Goal: Task Accomplishment & Management: Complete application form

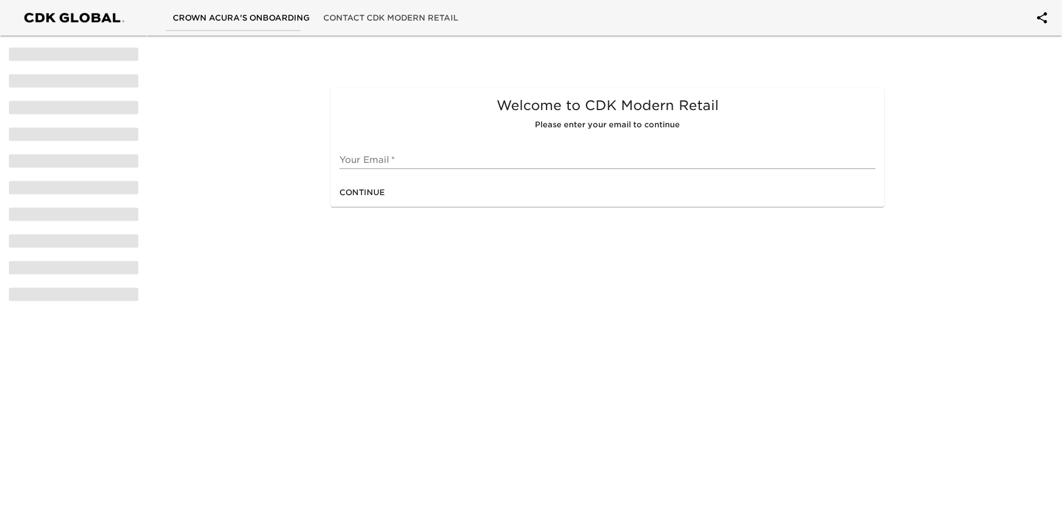
click at [423, 163] on input "text" at bounding box center [608, 160] width 536 height 18
type input "[EMAIL_ADDRESS][DOMAIN_NAME]"
click at [365, 189] on span "Continue" at bounding box center [363, 193] width 46 height 14
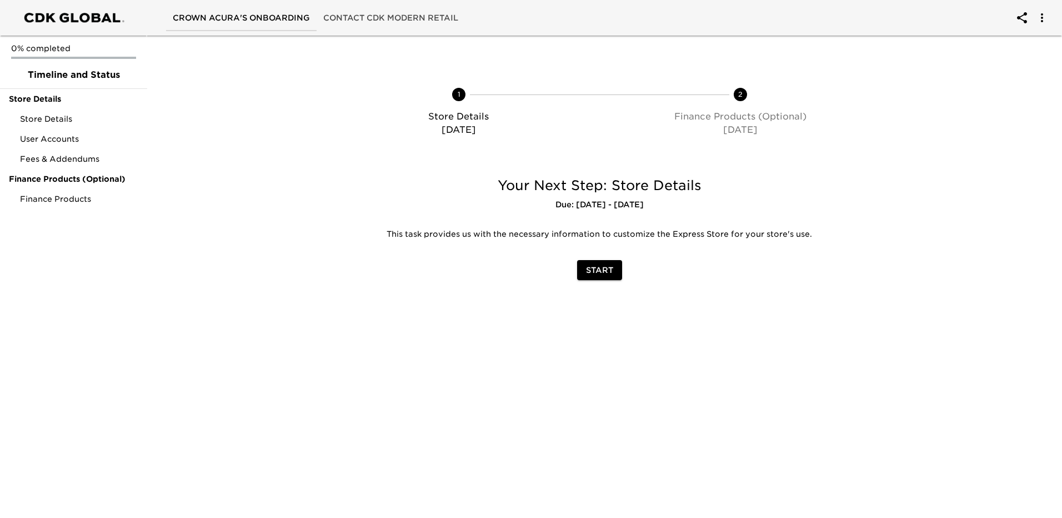
click at [603, 267] on span "Start" at bounding box center [599, 270] width 27 height 14
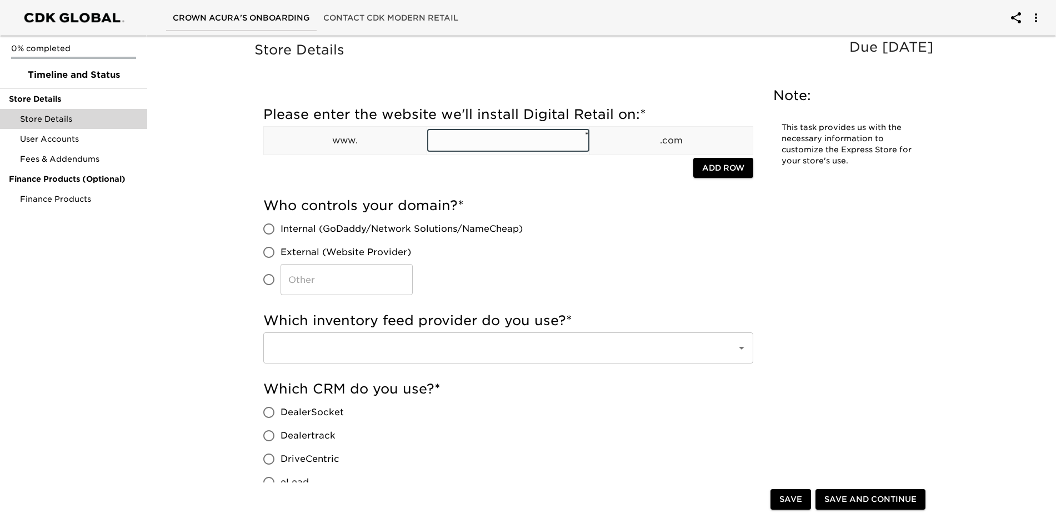
click at [477, 146] on input "text" at bounding box center [508, 140] width 163 height 22
type input "[DOMAIN_NAME]"
click at [268, 228] on input "Internal (GoDaddy/Network Solutions/NameCheap)" at bounding box center [268, 228] width 23 height 23
radio input "true"
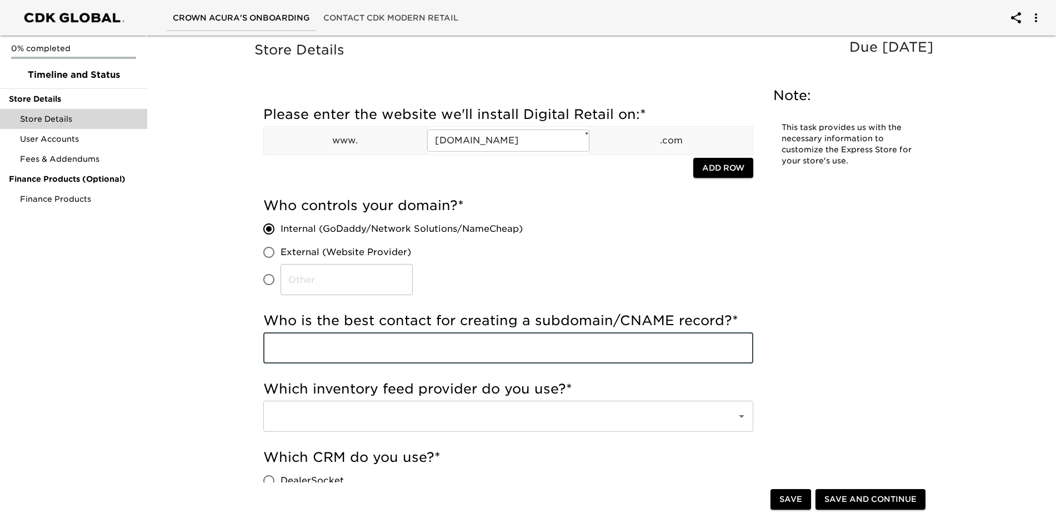
click at [516, 351] on input "text" at bounding box center [508, 347] width 490 height 31
type input "[PERSON_NAME]"
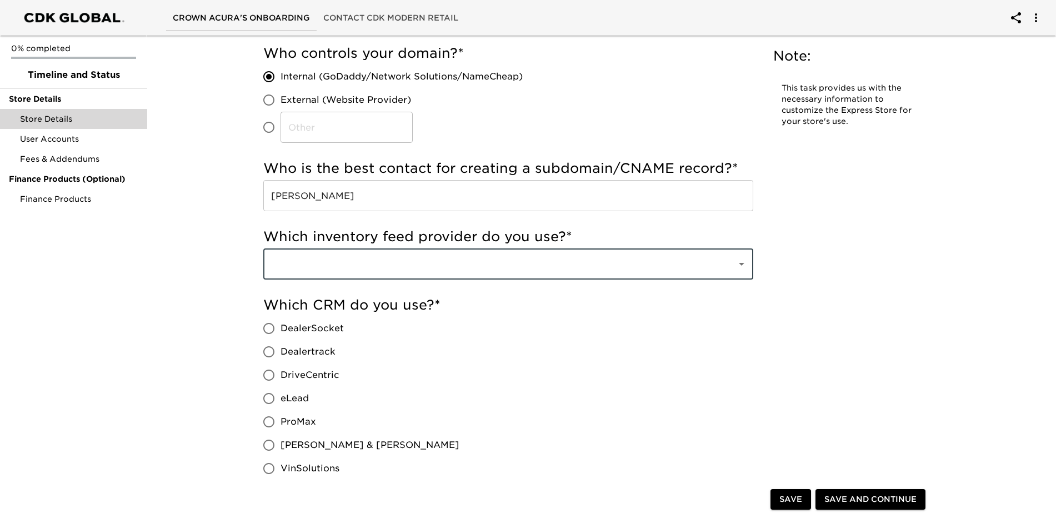
scroll to position [167, 0]
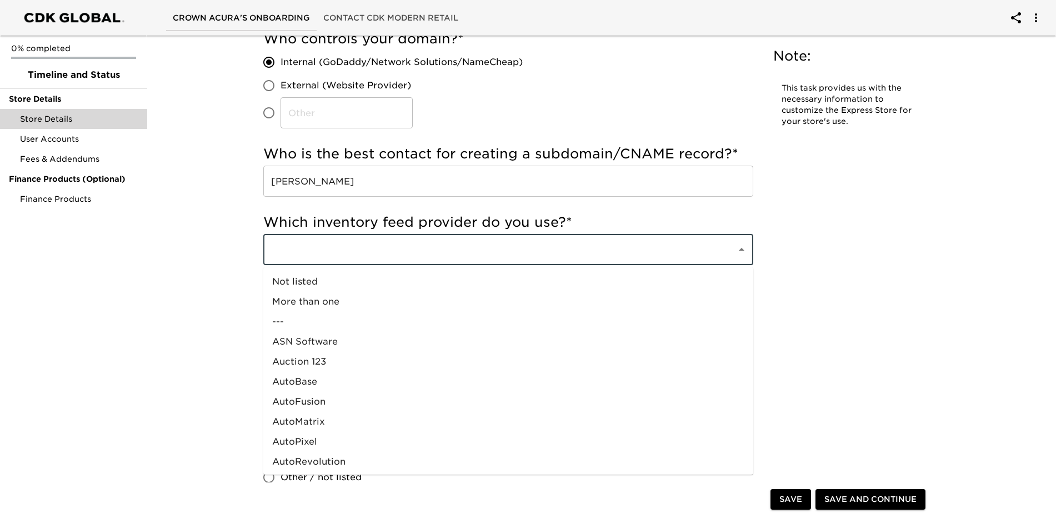
click at [527, 256] on input "text" at bounding box center [492, 249] width 449 height 21
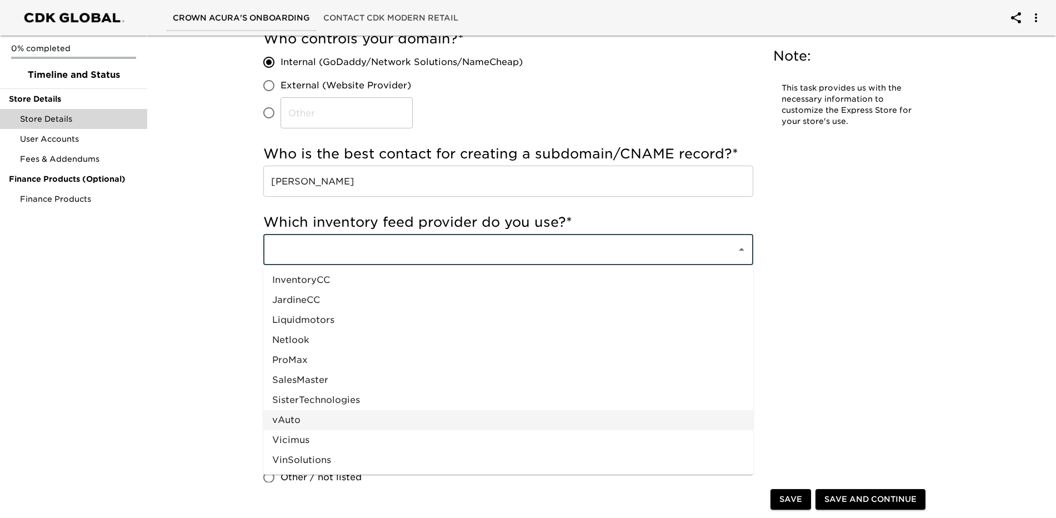
click at [321, 420] on li "vAuto" at bounding box center [508, 420] width 490 height 20
type input "vAuto"
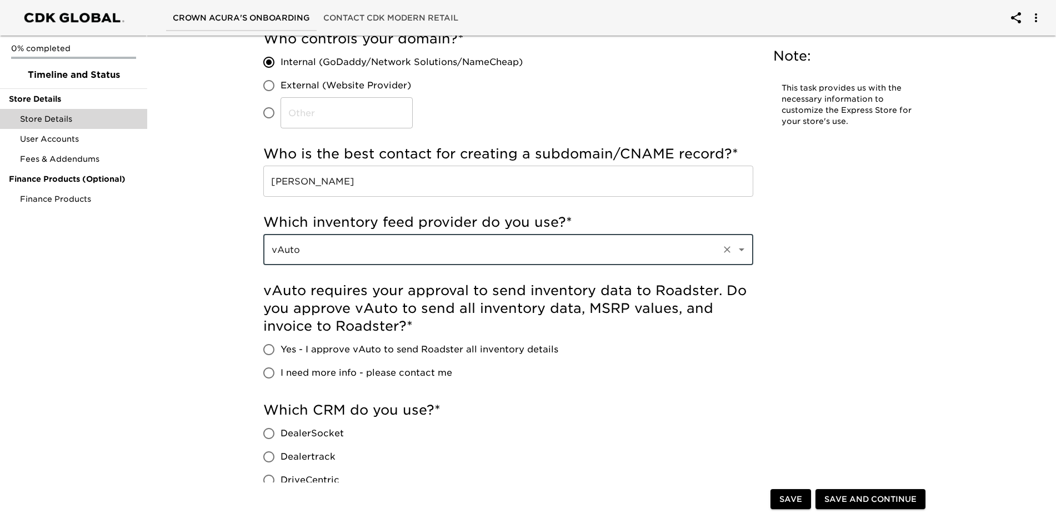
click at [264, 351] on input "Yes - I approve vAuto to send Roadster all inventory details" at bounding box center [268, 349] width 23 height 23
radio input "true"
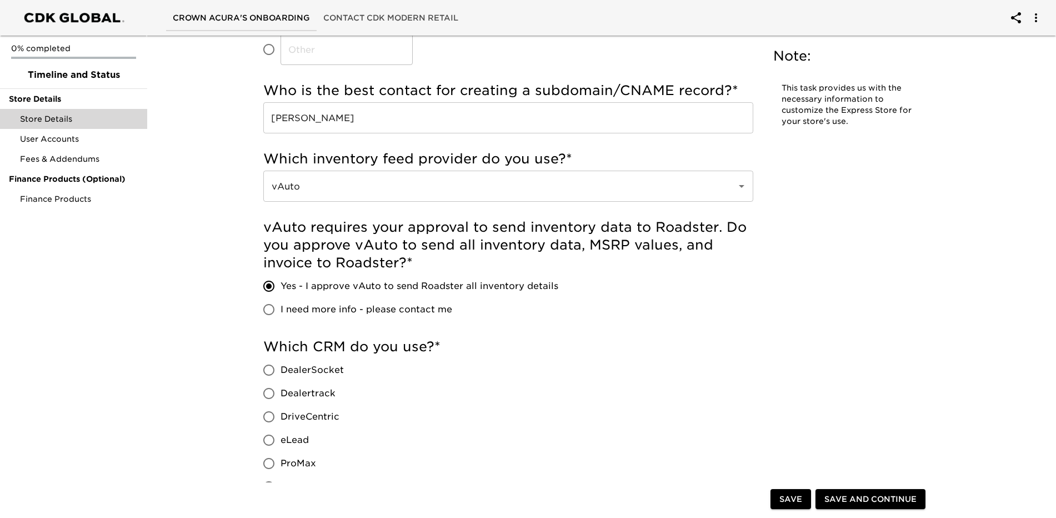
scroll to position [333, 0]
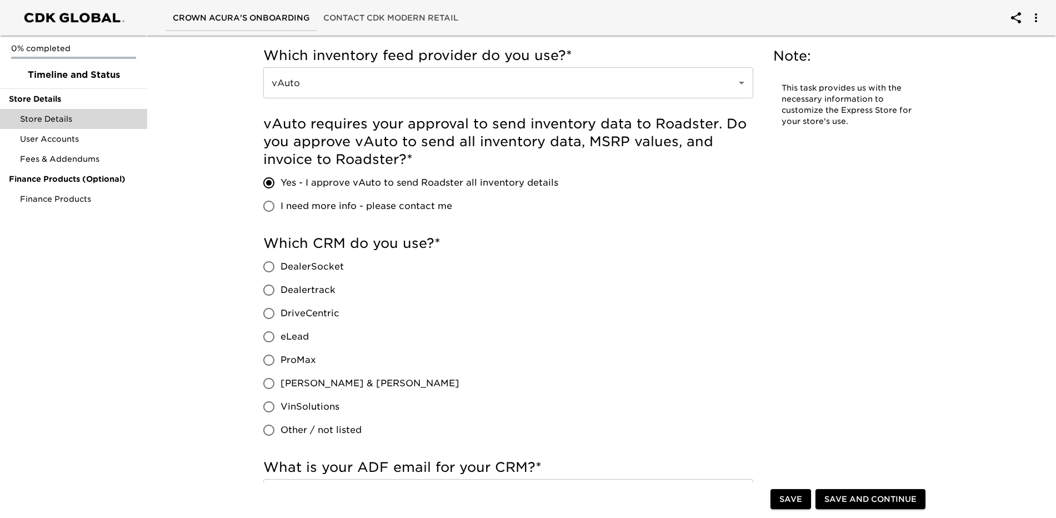
click at [267, 408] on input "VinSolutions" at bounding box center [268, 406] width 23 height 23
radio input "true"
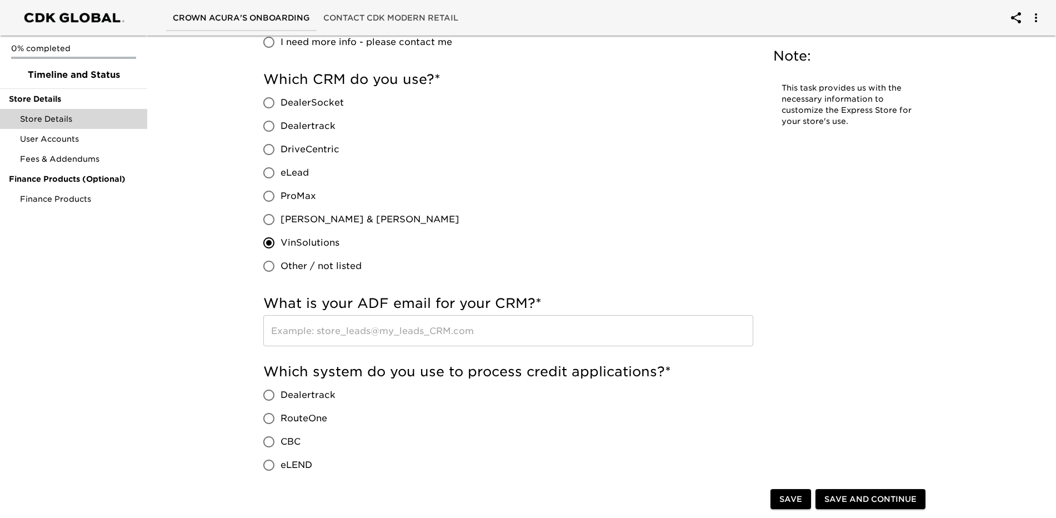
scroll to position [500, 0]
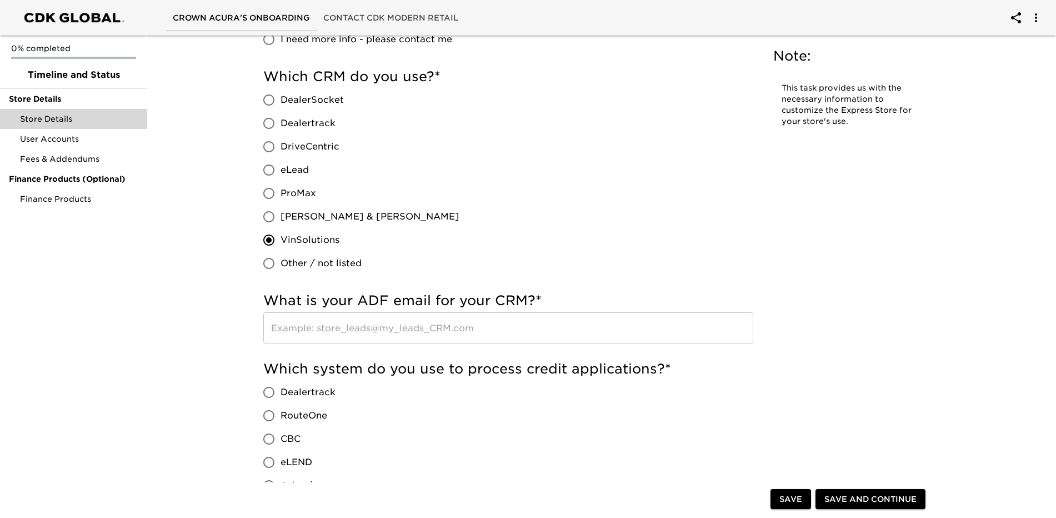
click at [391, 324] on input "text" at bounding box center [508, 327] width 490 height 31
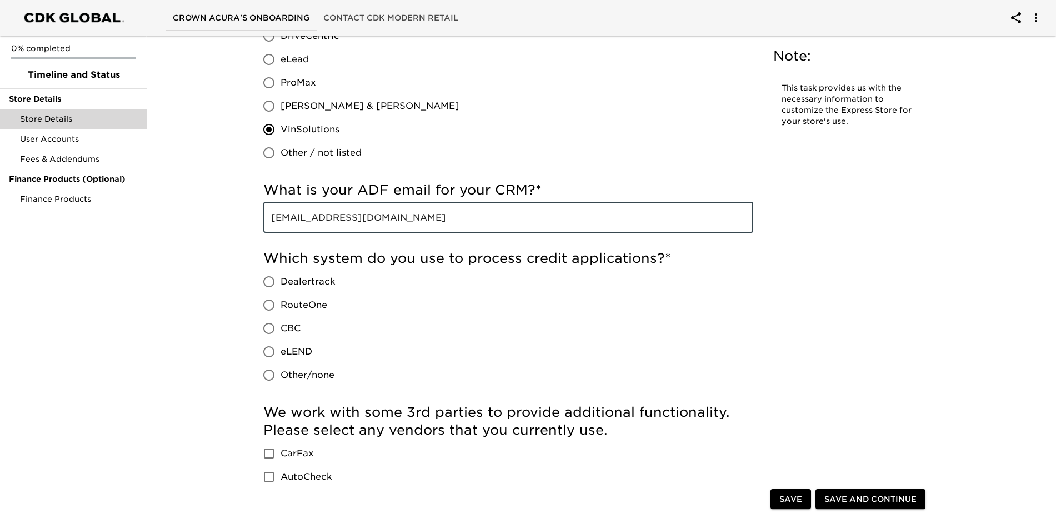
scroll to position [611, 0]
type input "[EMAIL_ADDRESS][DOMAIN_NAME]"
click at [269, 281] on input "Dealertrack" at bounding box center [268, 280] width 23 height 23
radio input "true"
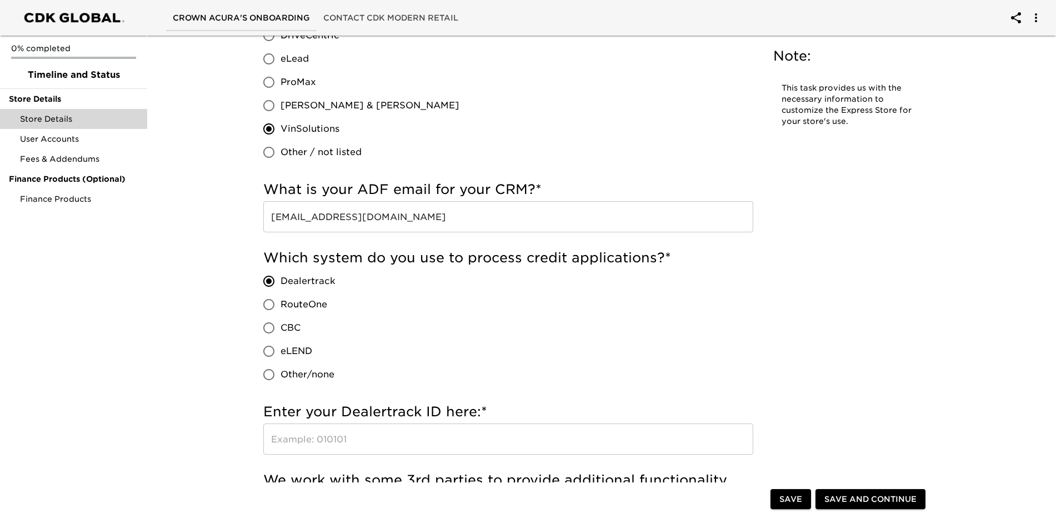
click at [266, 299] on input "RouteOne" at bounding box center [268, 304] width 23 height 23
radio input "true"
click at [268, 279] on input "Dealertrack" at bounding box center [268, 280] width 23 height 23
radio input "true"
click at [318, 446] on input "text" at bounding box center [508, 438] width 490 height 31
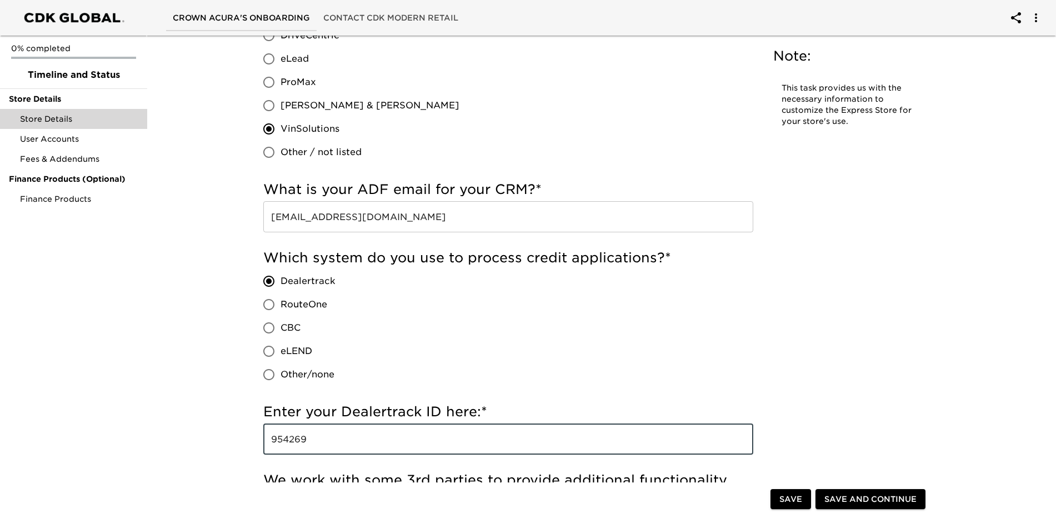
type input "954269"
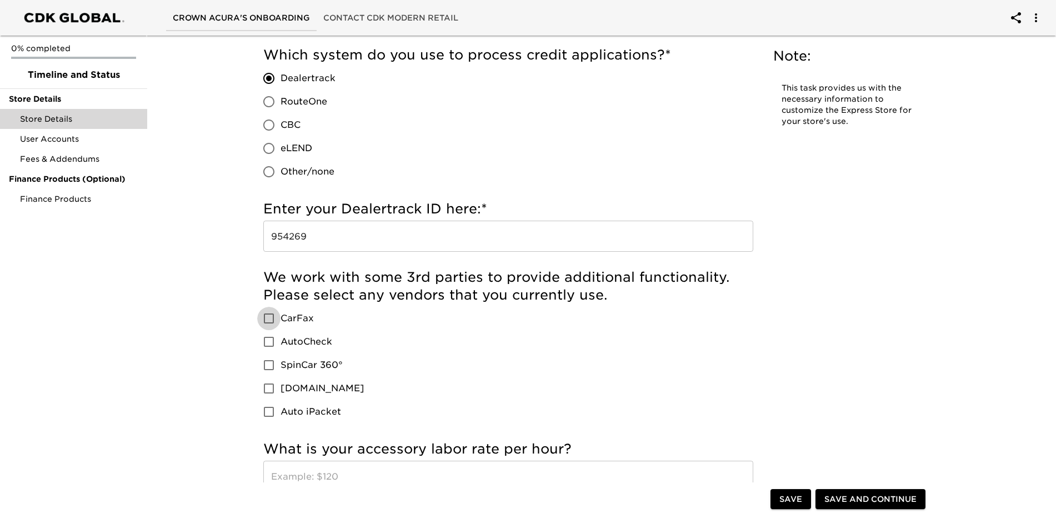
scroll to position [848, 0]
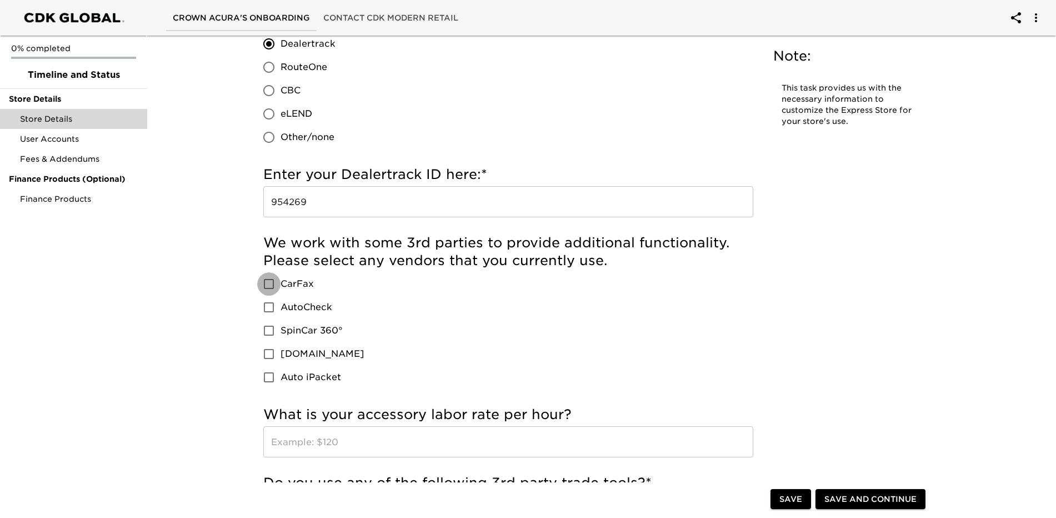
click at [270, 283] on input "CarFax" at bounding box center [268, 283] width 23 height 23
checkbox input "true"
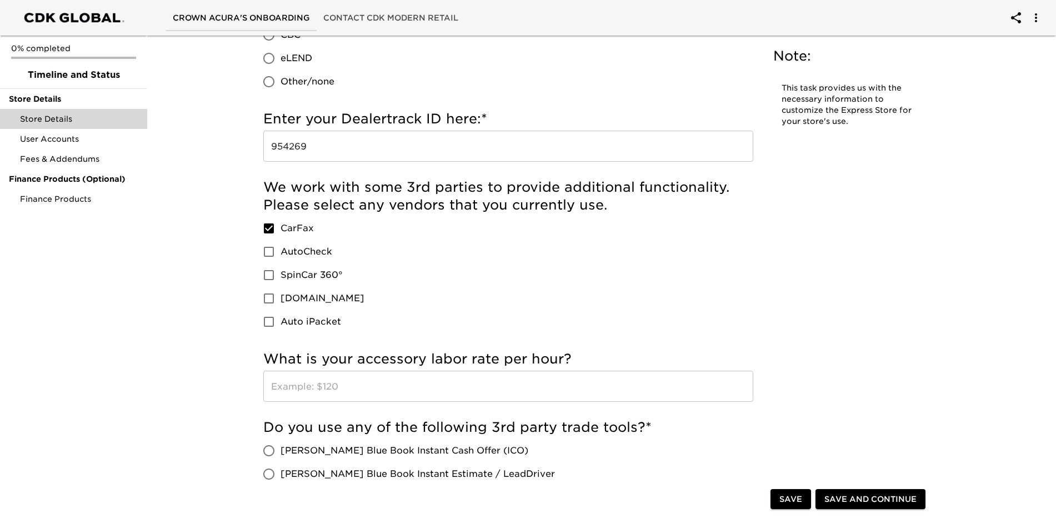
scroll to position [960, 0]
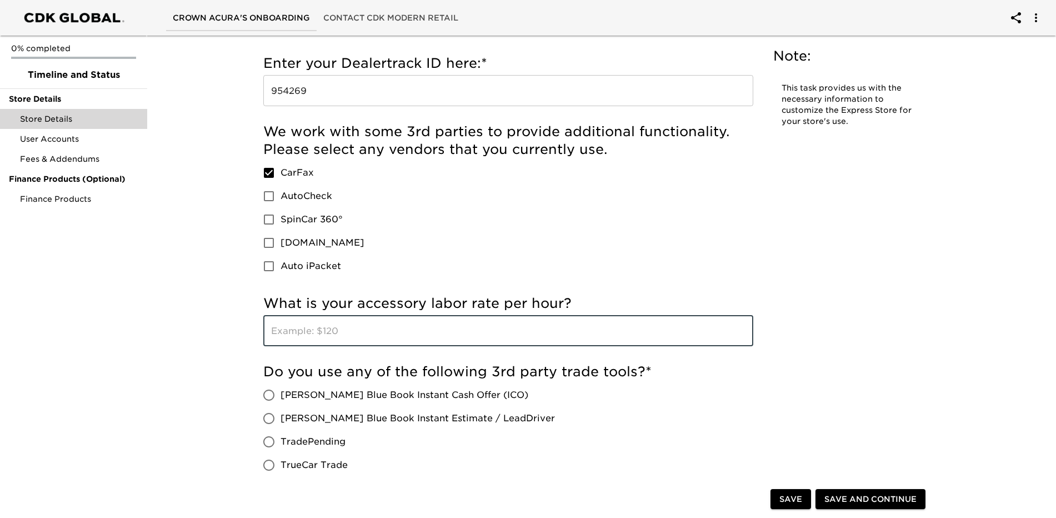
click at [358, 334] on input "text" at bounding box center [508, 330] width 490 height 31
type input "$170"
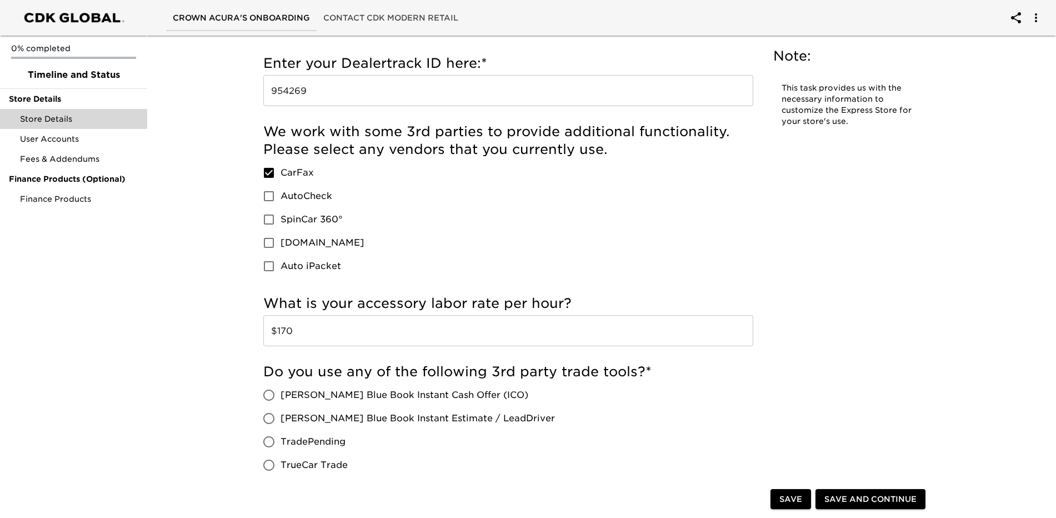
click at [269, 416] on input "[PERSON_NAME] Blue Book Instant Estimate / LeadDriver" at bounding box center [268, 418] width 23 height 23
radio input "true"
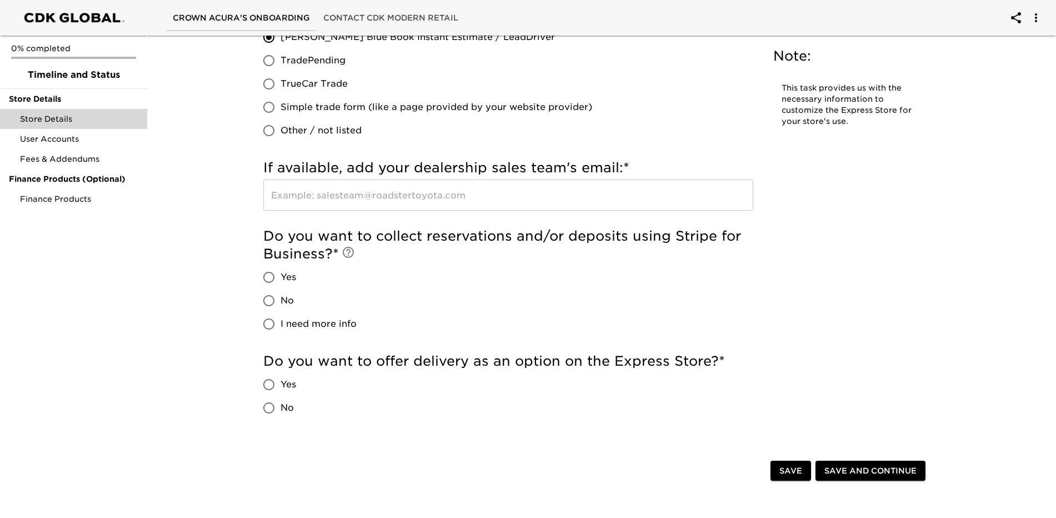
scroll to position [1349, 0]
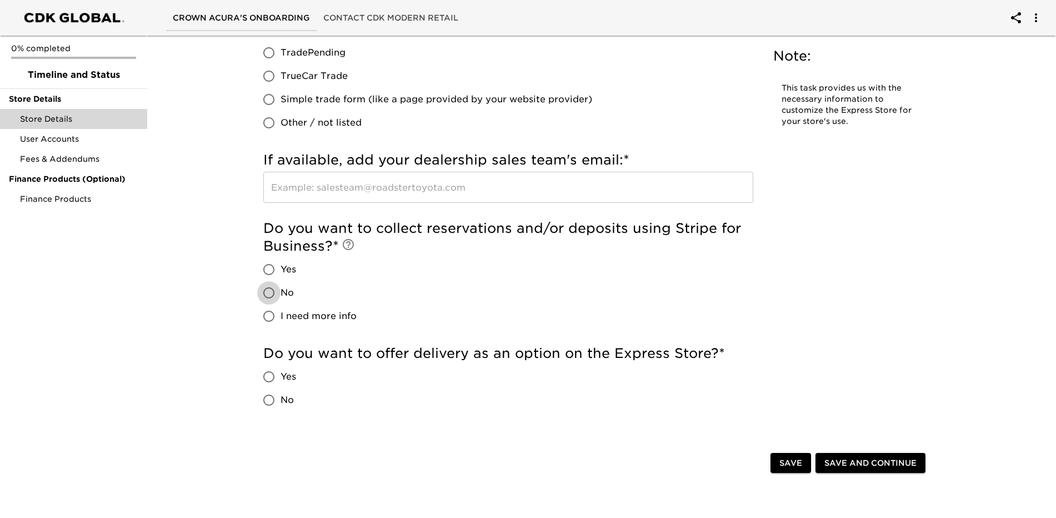
click at [267, 293] on input "No" at bounding box center [268, 292] width 23 height 23
radio input "true"
click at [267, 376] on input "Yes" at bounding box center [268, 376] width 23 height 23
radio input "true"
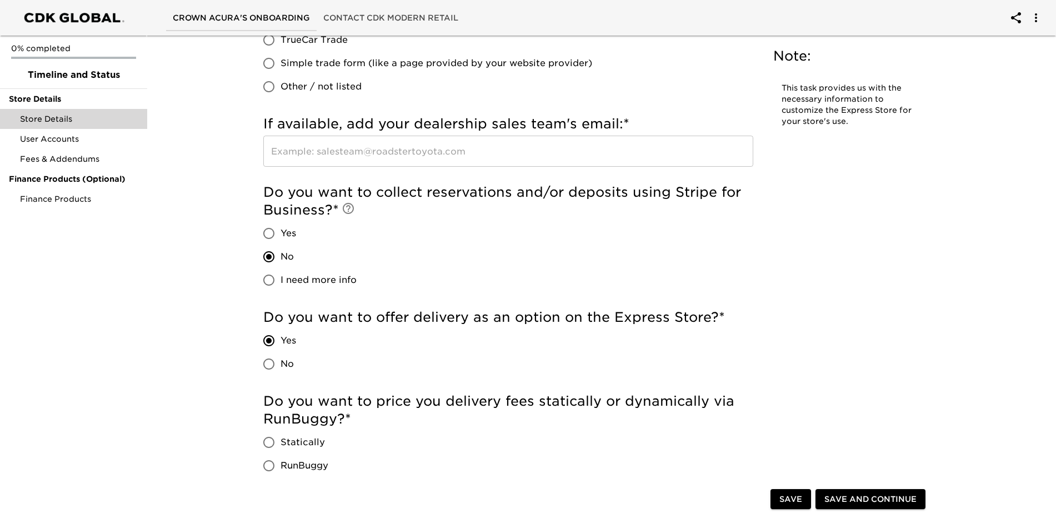
scroll to position [1404, 0]
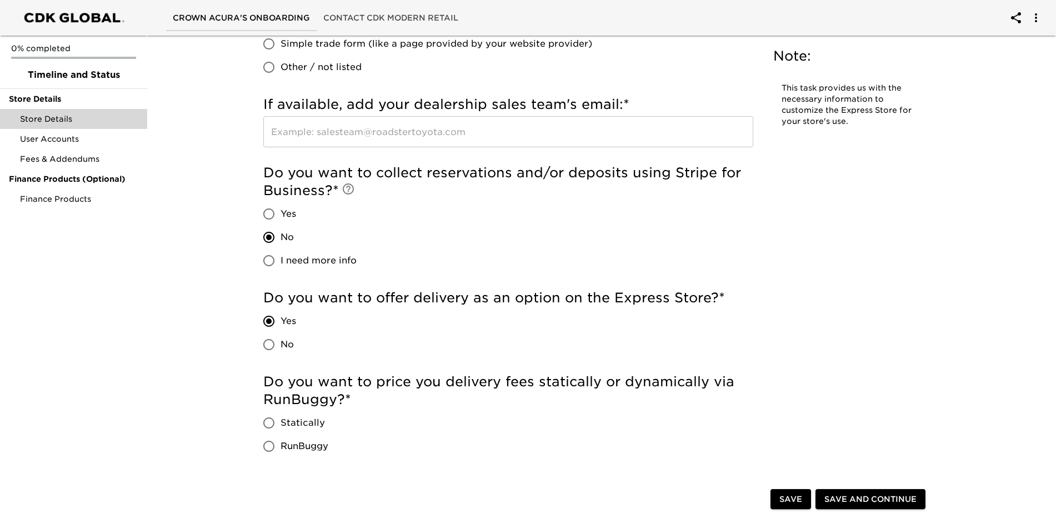
click at [271, 422] on input "Statically" at bounding box center [268, 422] width 23 height 23
radio input "true"
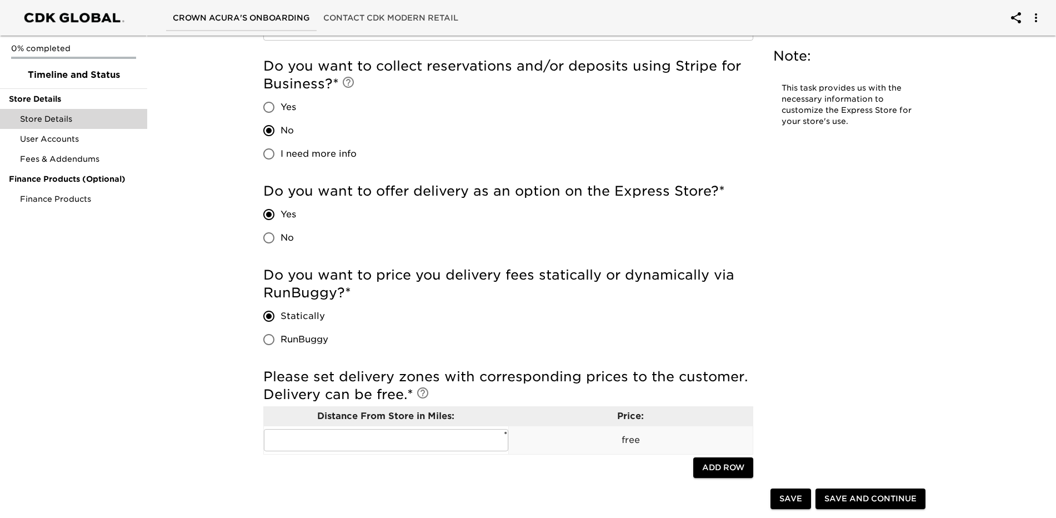
scroll to position [1515, 0]
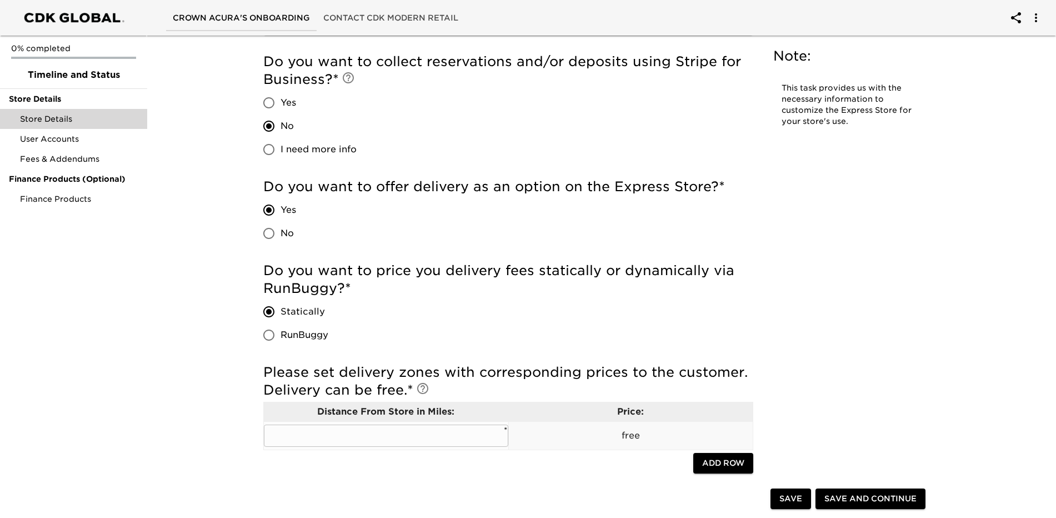
click at [503, 438] on input "text" at bounding box center [386, 436] width 244 height 22
click at [270, 238] on input "No" at bounding box center [268, 233] width 23 height 23
radio input "true"
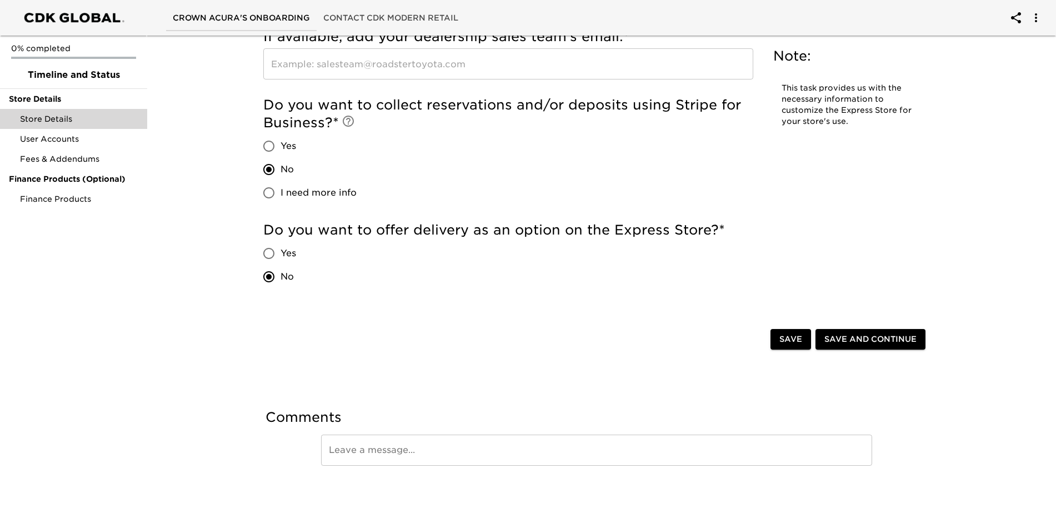
scroll to position [1472, 0]
click at [879, 340] on span "Save and Continue" at bounding box center [871, 340] width 92 height 14
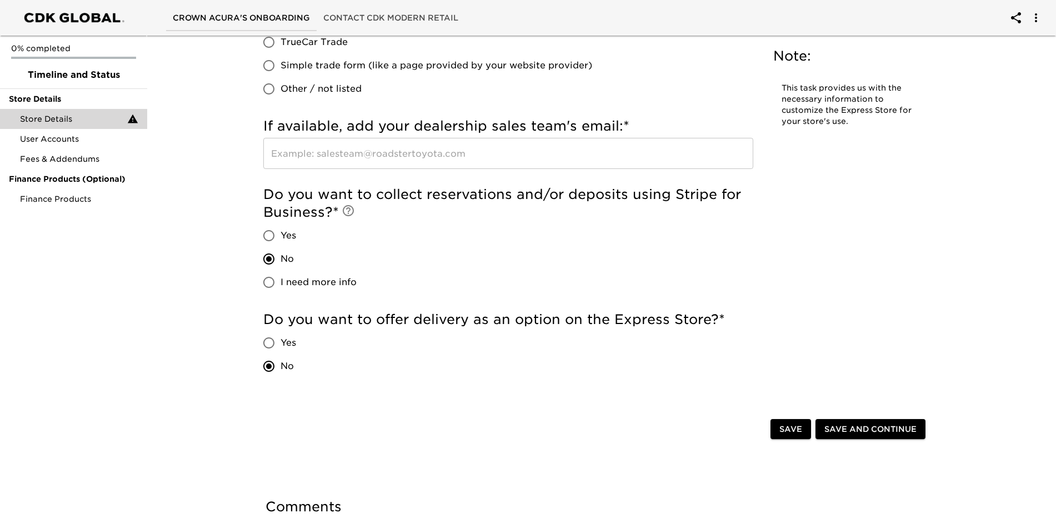
scroll to position [1483, 0]
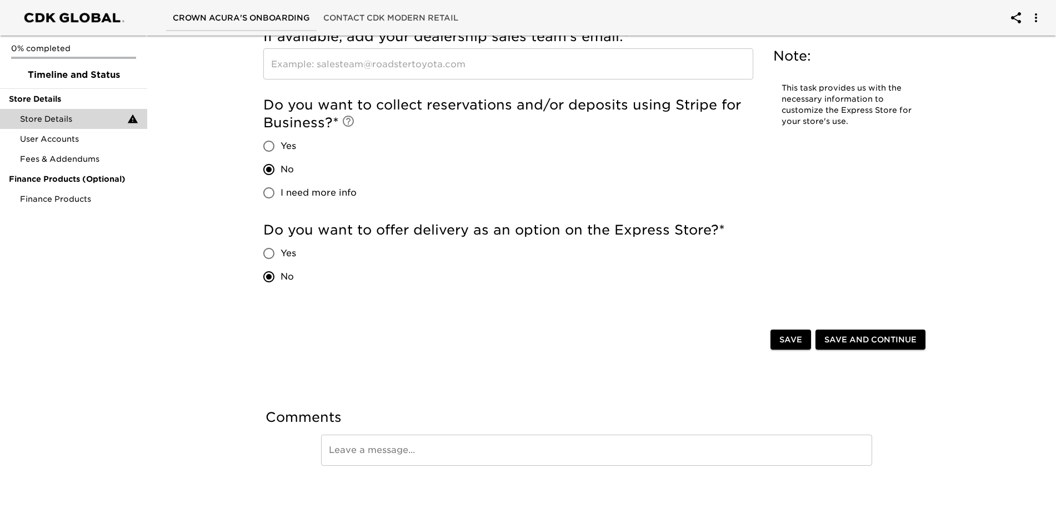
click at [869, 345] on span "Save and Continue" at bounding box center [871, 340] width 92 height 14
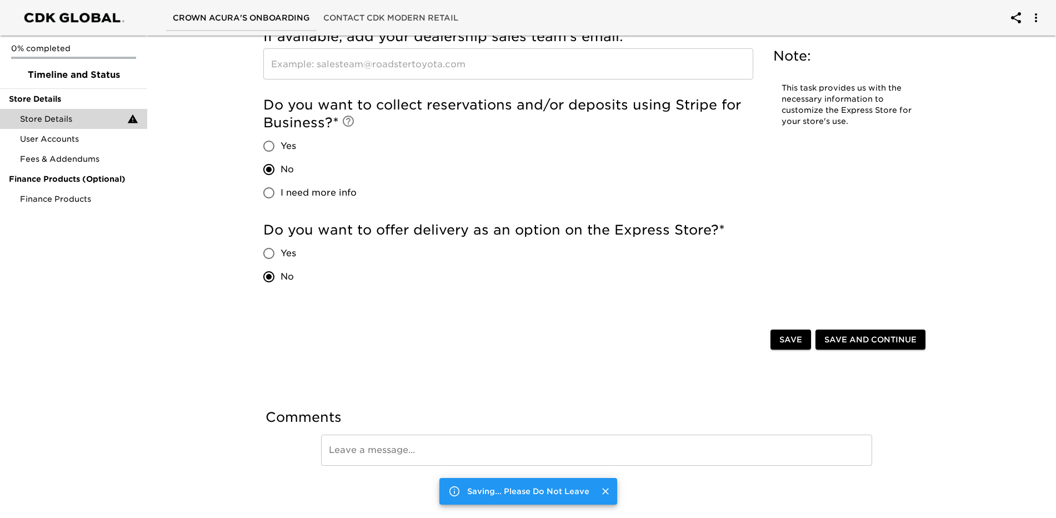
scroll to position [0, 0]
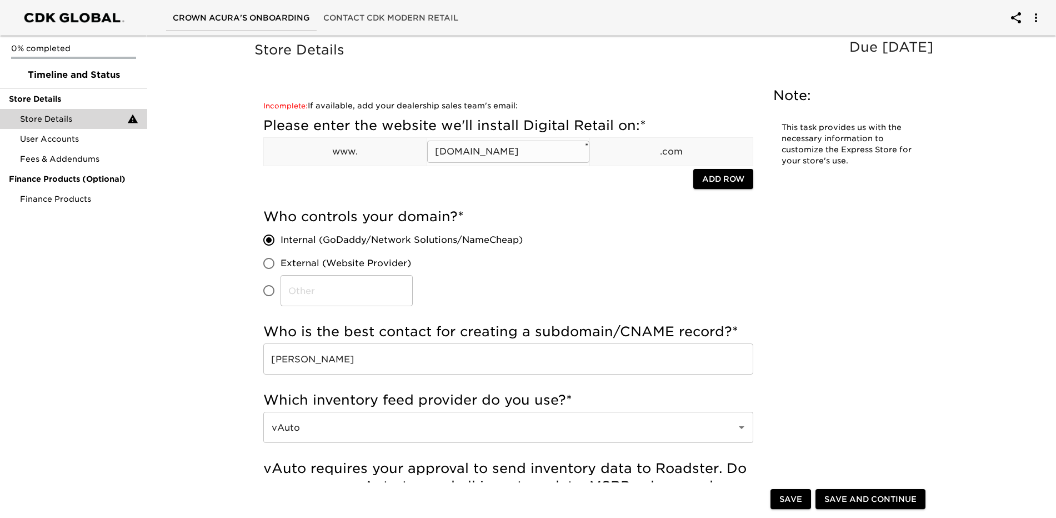
click at [543, 152] on input "[DOMAIN_NAME]" at bounding box center [508, 152] width 163 height 22
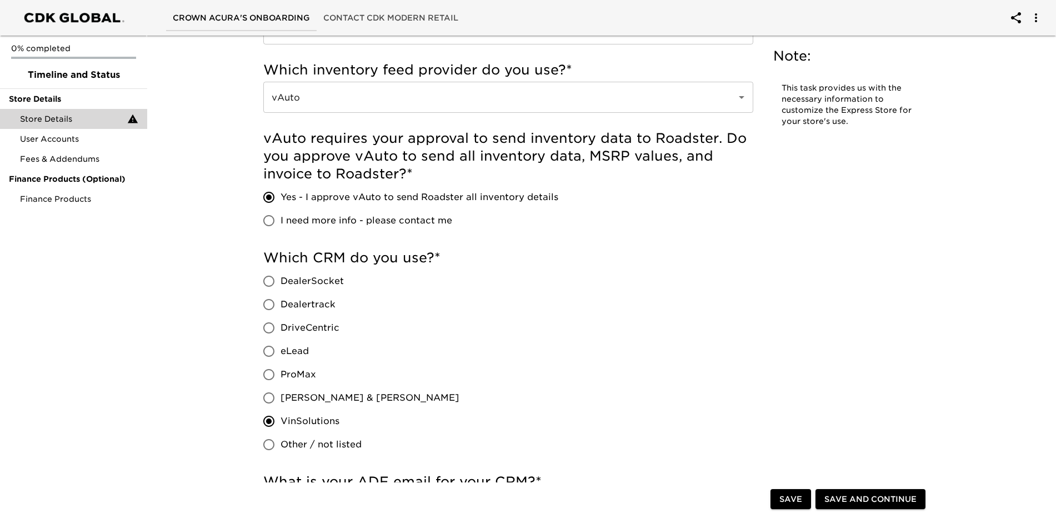
scroll to position [389, 0]
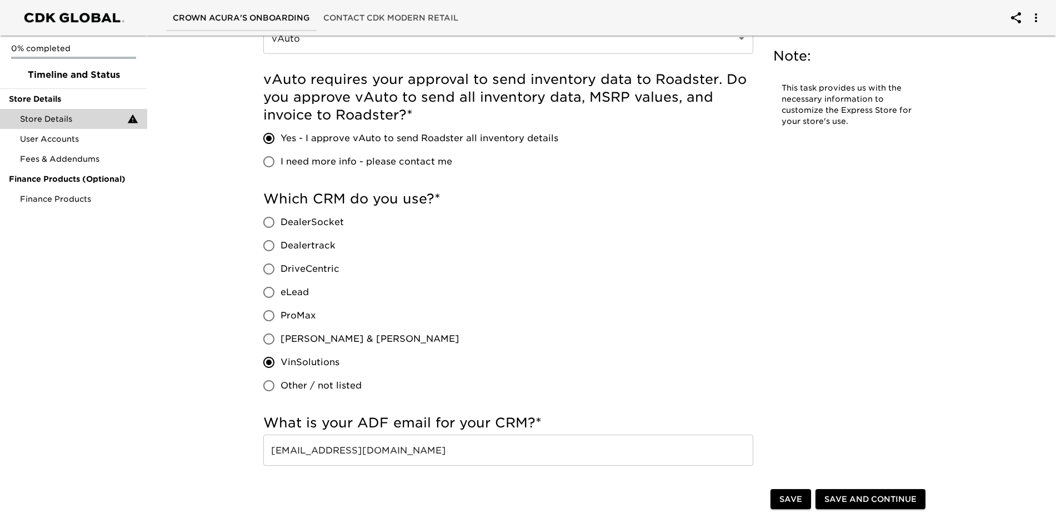
type input "mycrownacura"
click at [855, 500] on span "Save and Continue" at bounding box center [871, 499] width 92 height 14
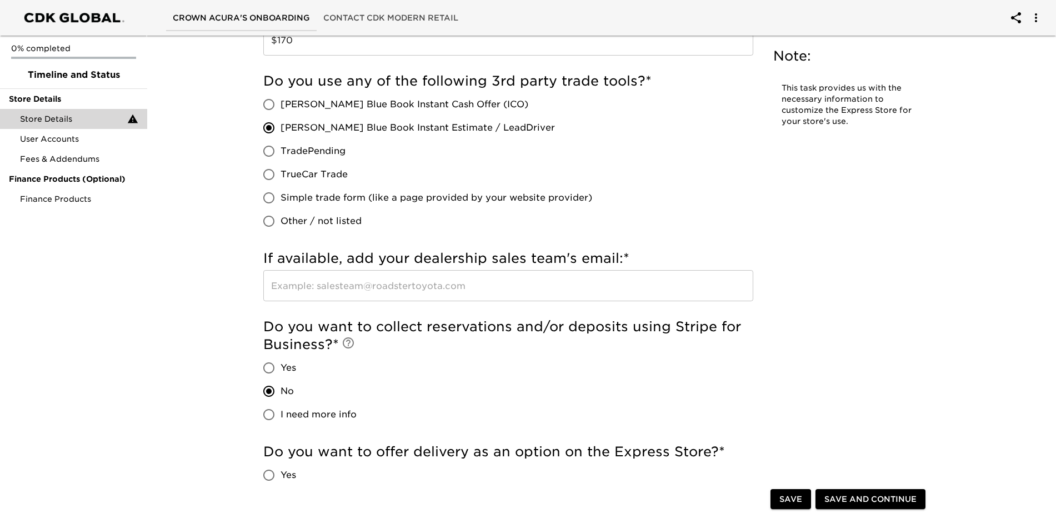
scroll to position [1261, 0]
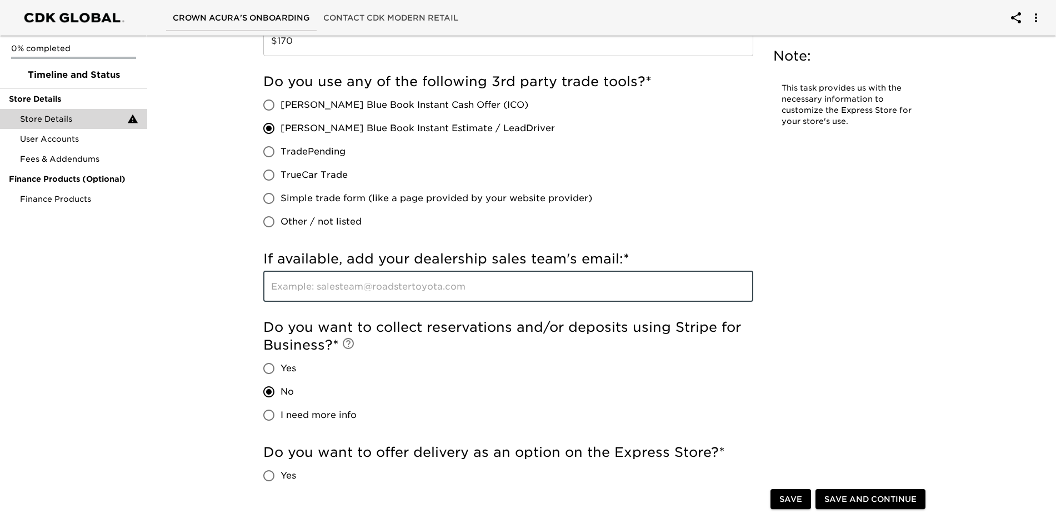
click at [533, 293] on input "text" at bounding box center [508, 286] width 490 height 31
type input "None"
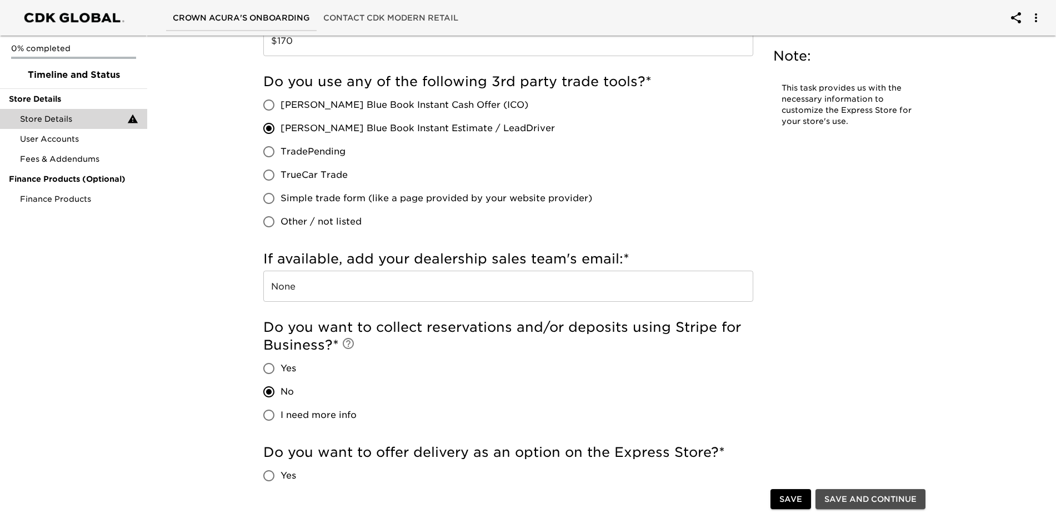
click at [857, 501] on span "Save and Continue" at bounding box center [871, 499] width 92 height 14
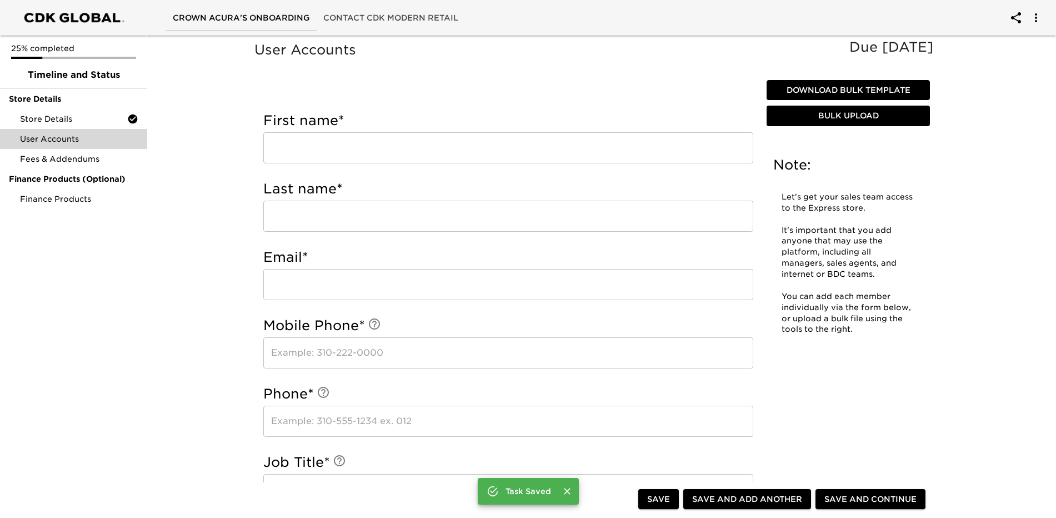
click at [383, 146] on input "text" at bounding box center [508, 147] width 490 height 31
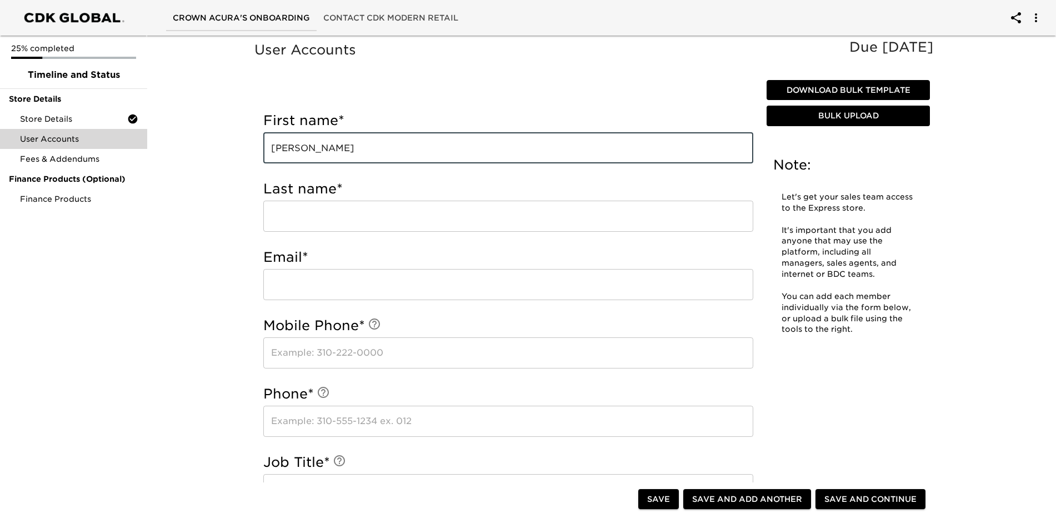
type input "[PERSON_NAME]"
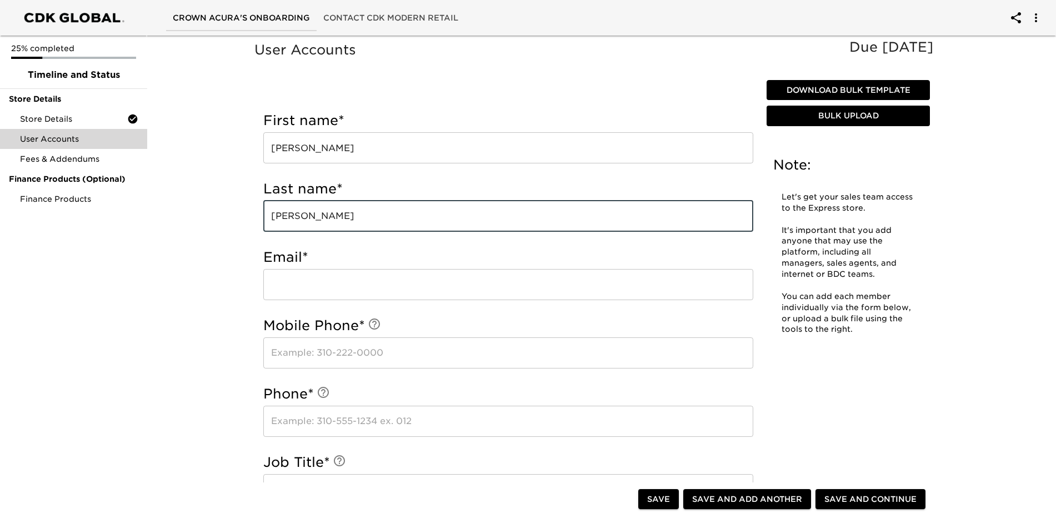
type input "[PERSON_NAME]"
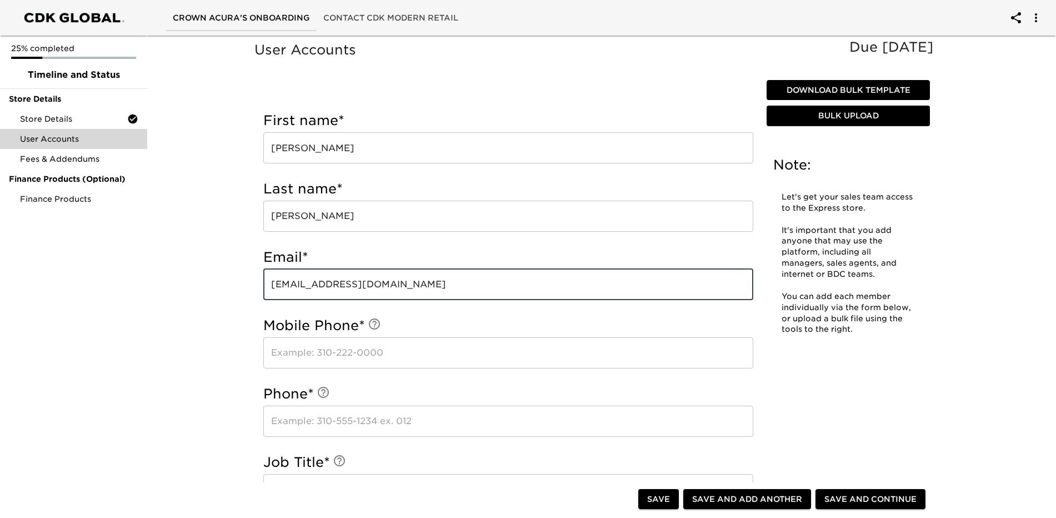
type input "[EMAIL_ADDRESS][DOMAIN_NAME]"
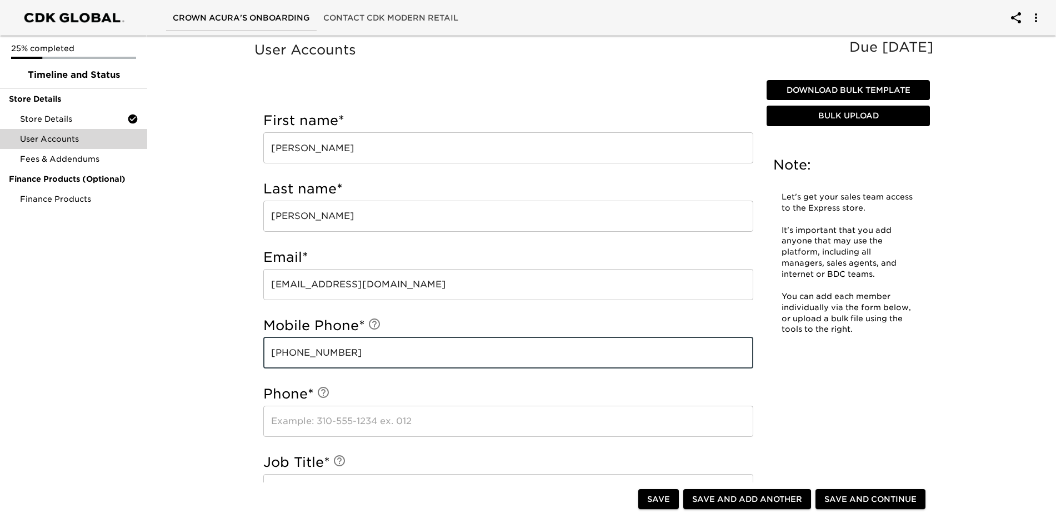
type input "[PHONE_NUMBER]"
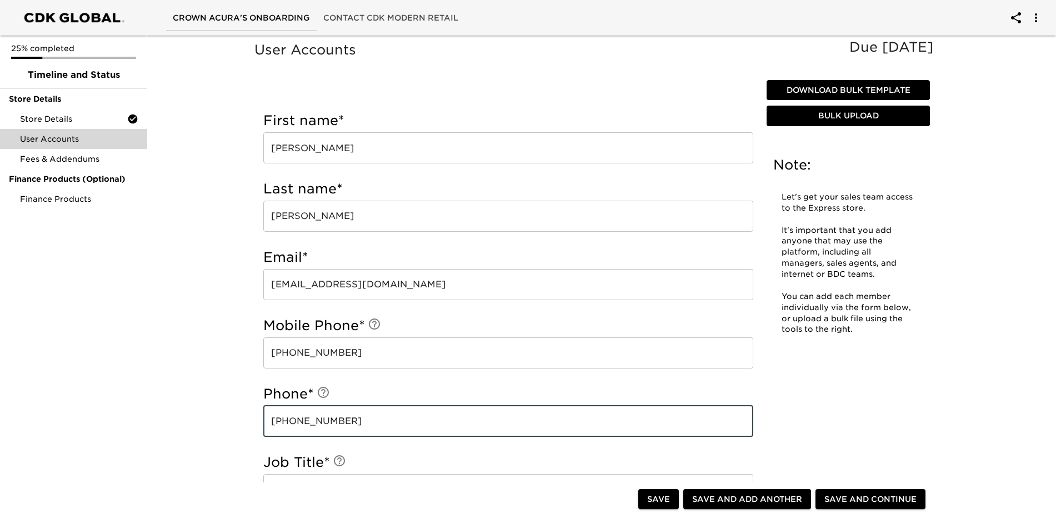
type input "[PHONE_NUMBER]"
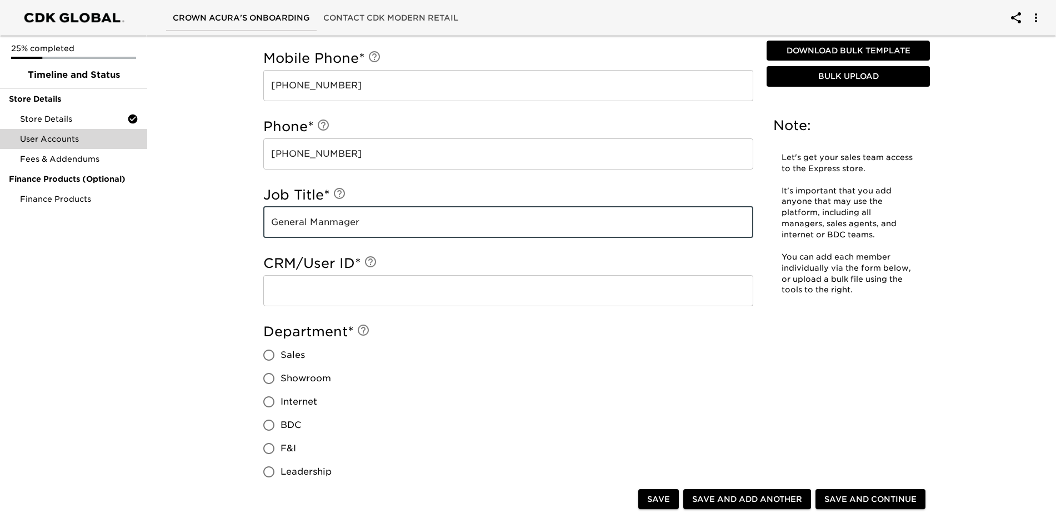
scroll to position [278, 0]
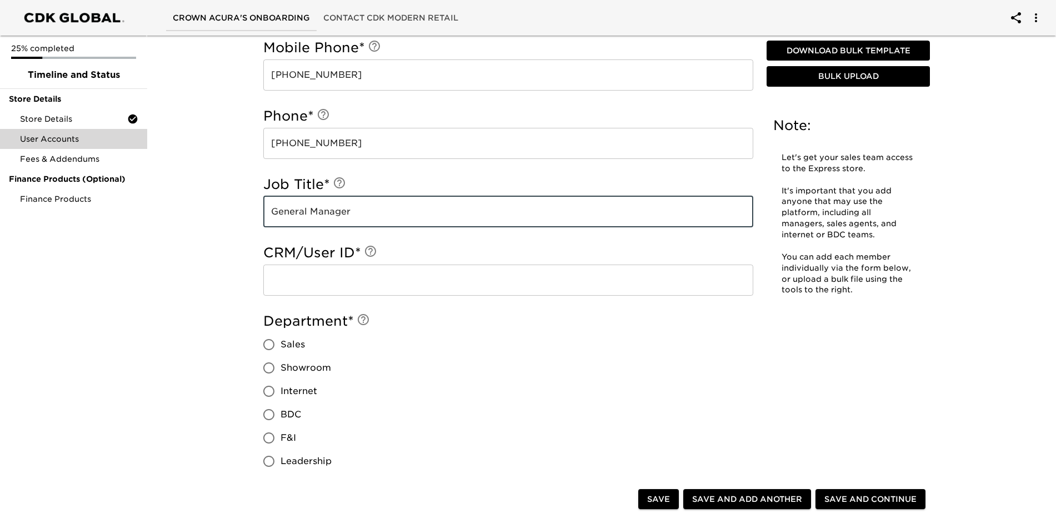
type input "General Manager"
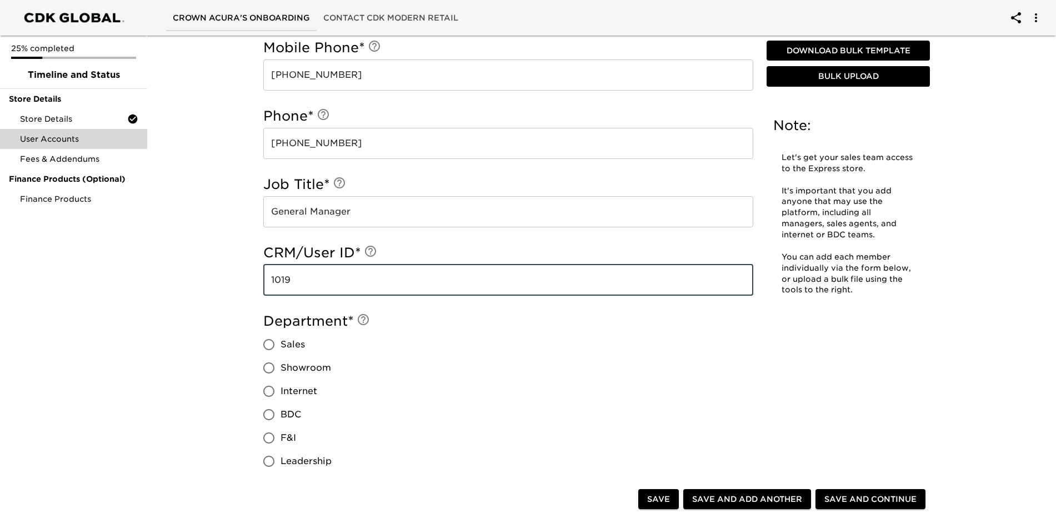
type input "1019"
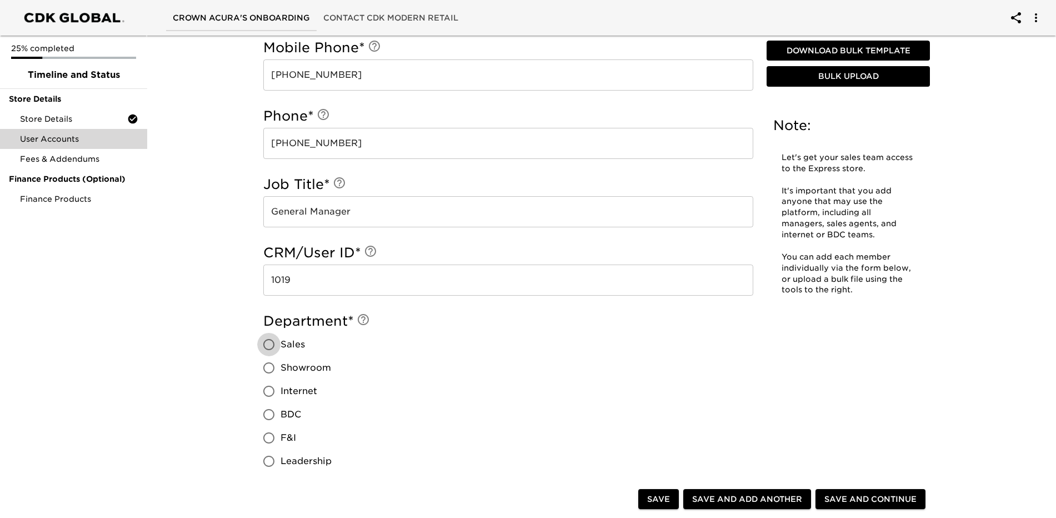
scroll to position [333, 0]
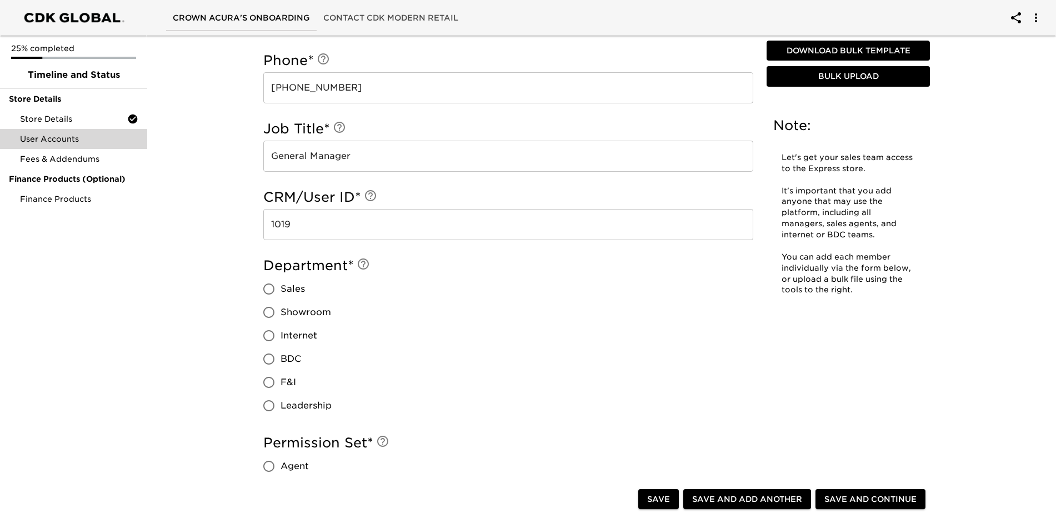
click at [269, 403] on input "Leadership" at bounding box center [268, 405] width 23 height 23
radio input "true"
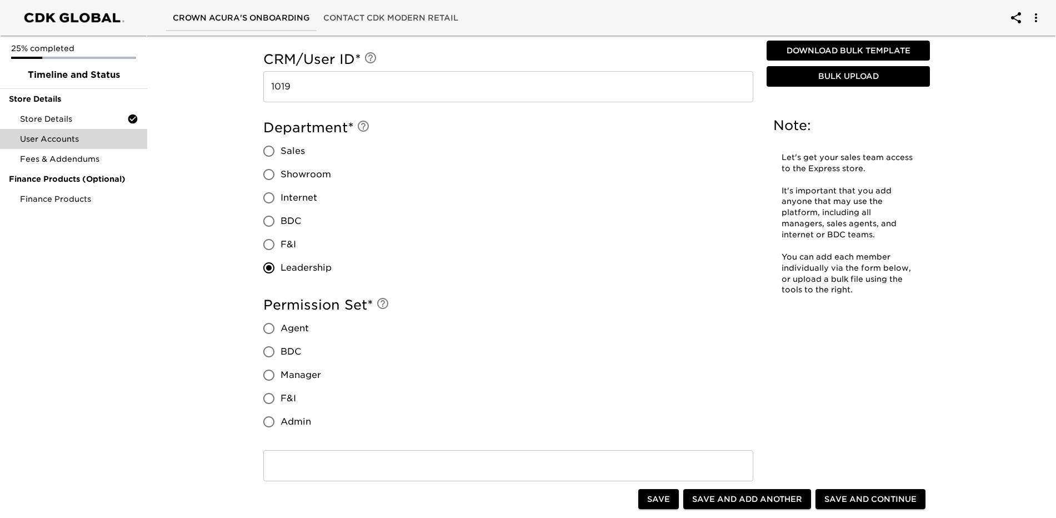
scroll to position [500, 0]
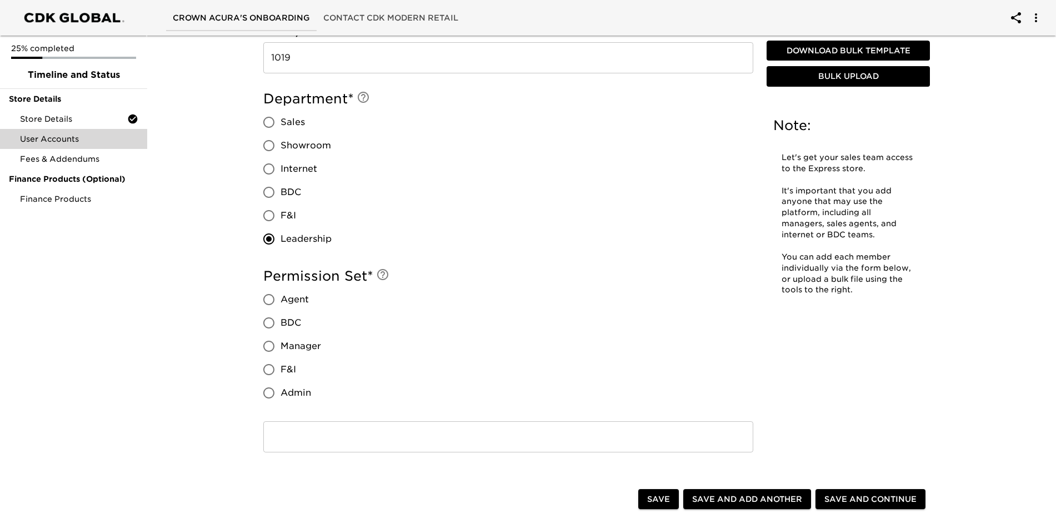
click at [269, 388] on input "Admin" at bounding box center [268, 392] width 23 height 23
radio input "true"
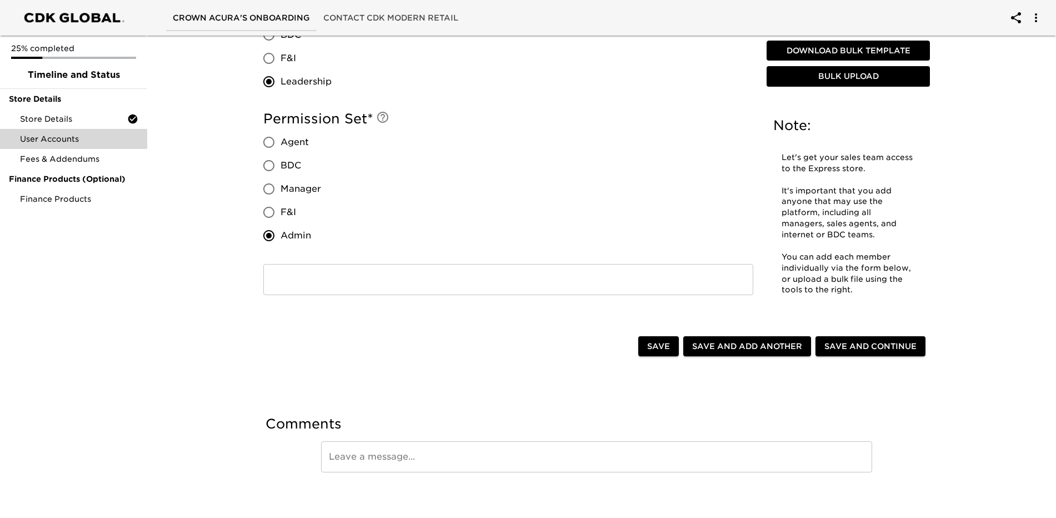
scroll to position [664, 0]
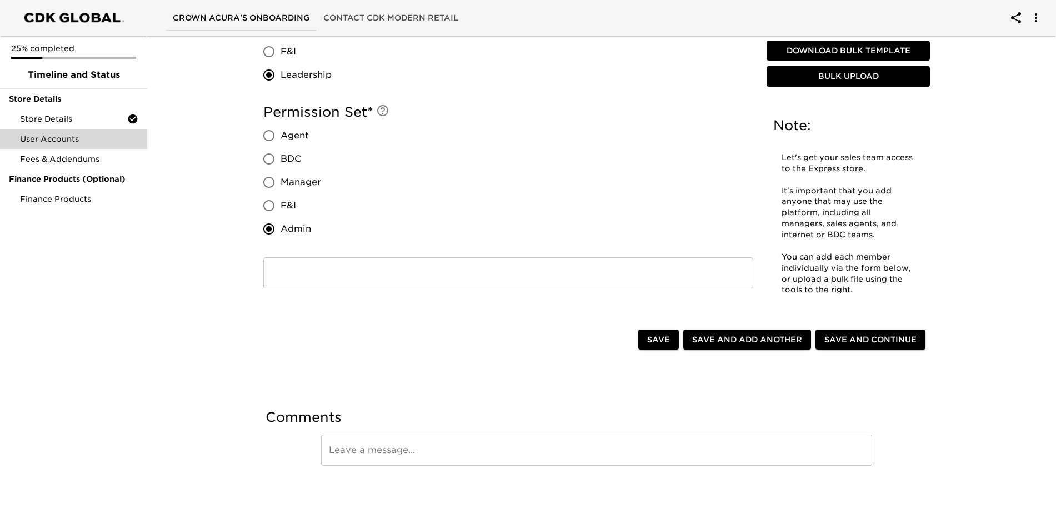
click at [745, 341] on span "Save and Add Another" at bounding box center [747, 340] width 110 height 14
radio input "false"
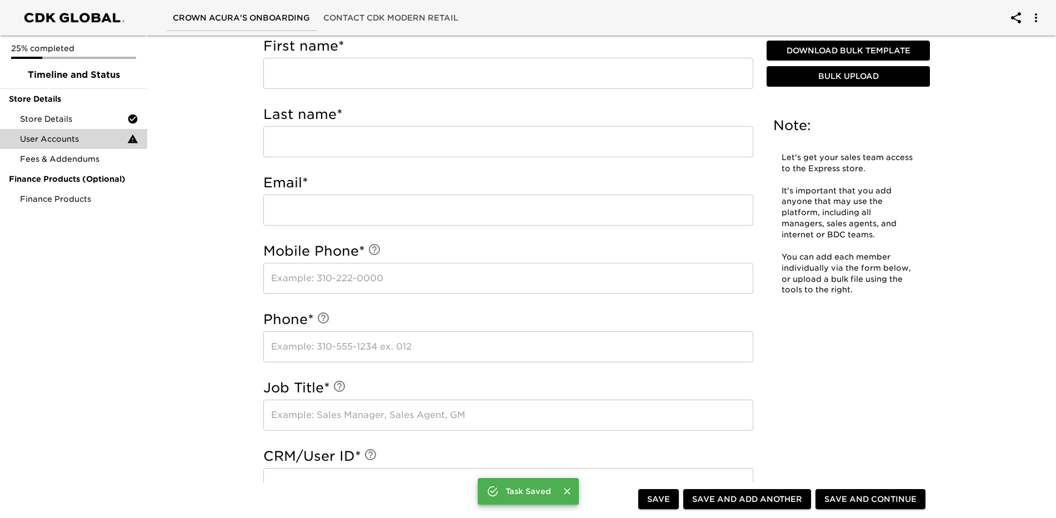
scroll to position [197, 0]
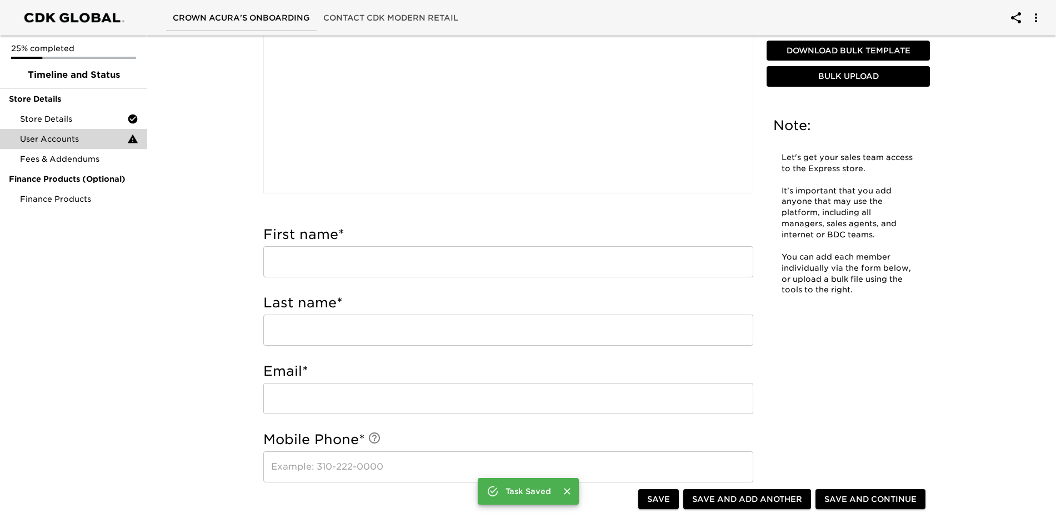
click at [297, 261] on input "text" at bounding box center [508, 261] width 490 height 31
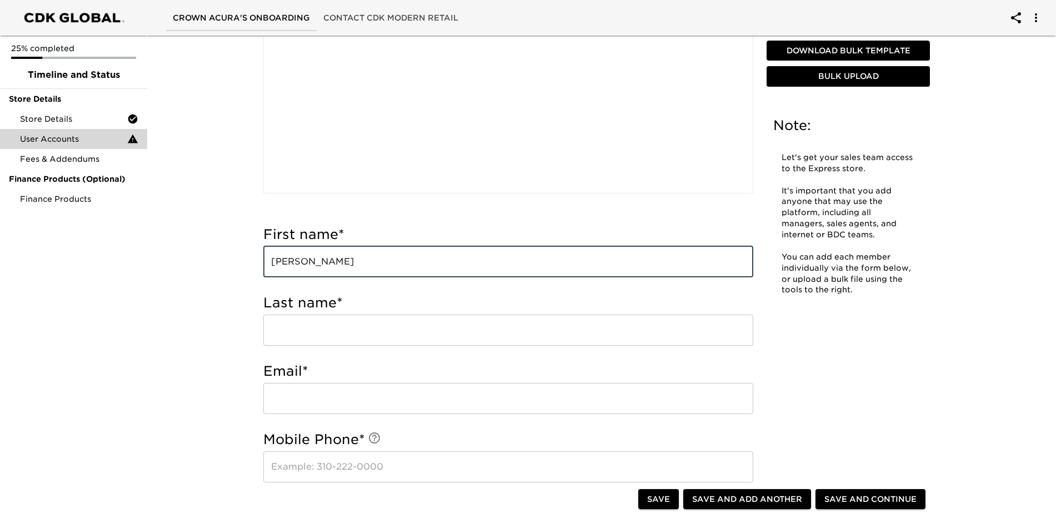
type input "[PERSON_NAME]"
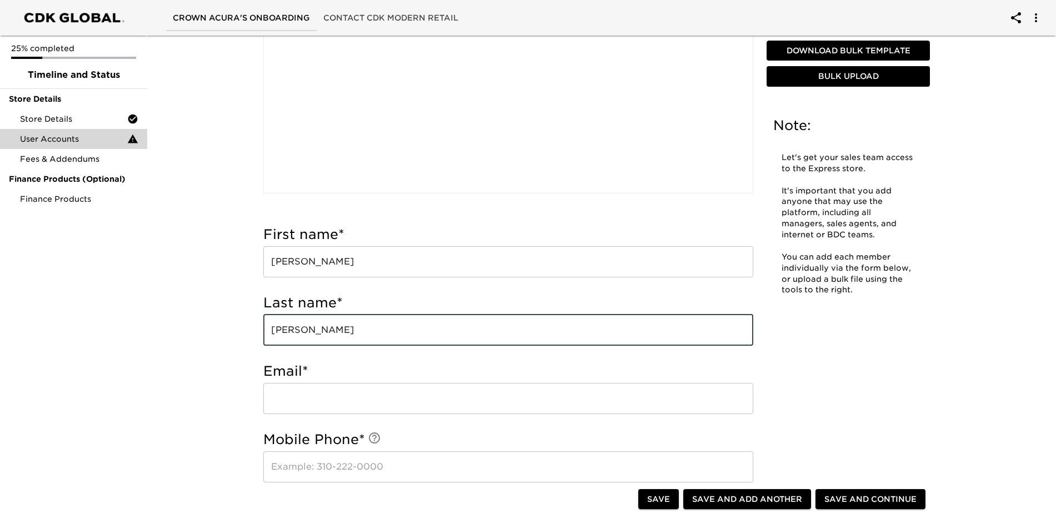
type input "[PERSON_NAME]"
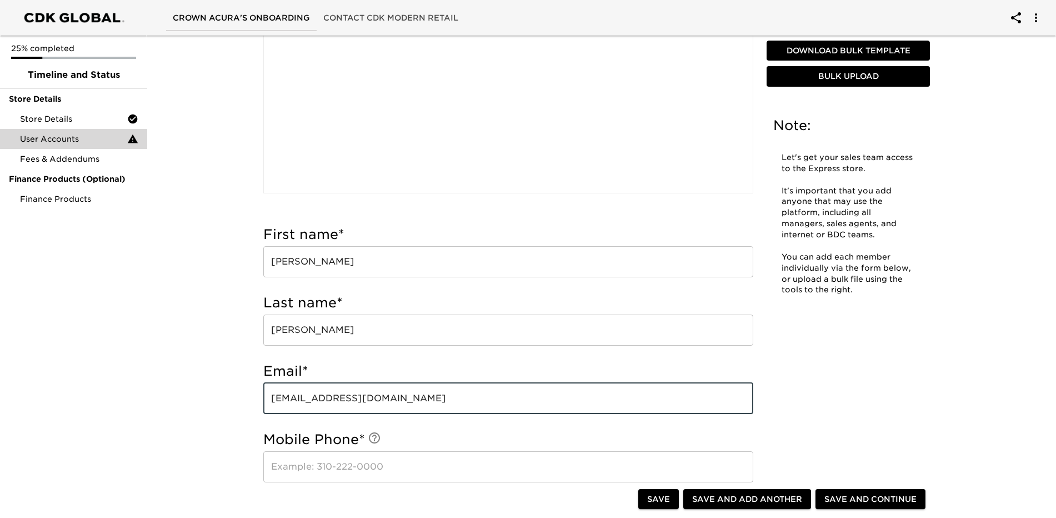
type input "[EMAIL_ADDRESS][DOMAIN_NAME]"
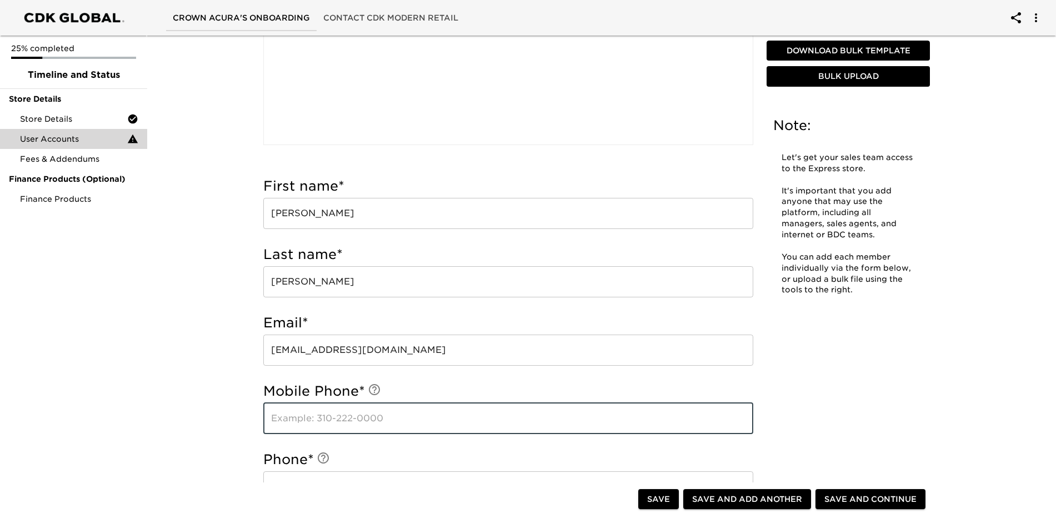
scroll to position [308, 0]
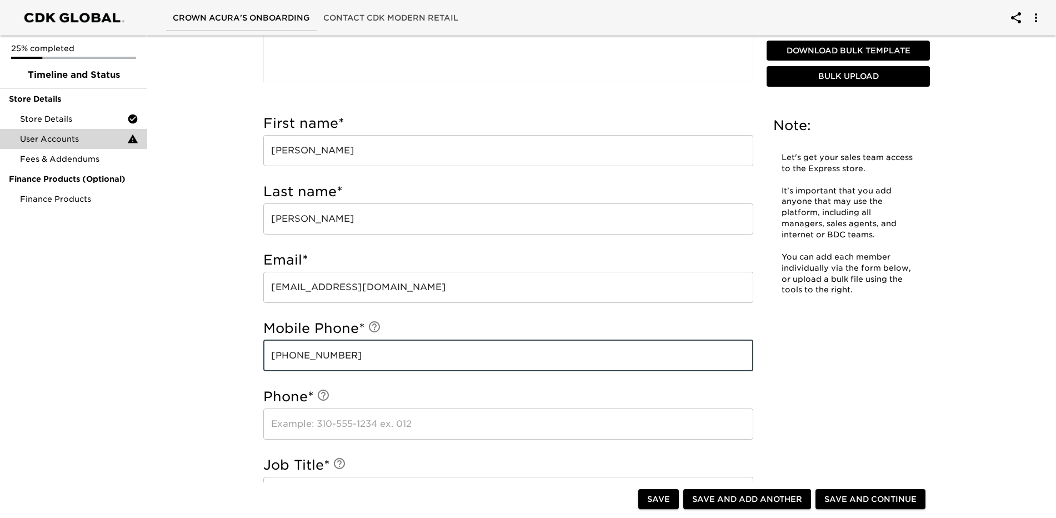
type input "[PHONE_NUMBER]"
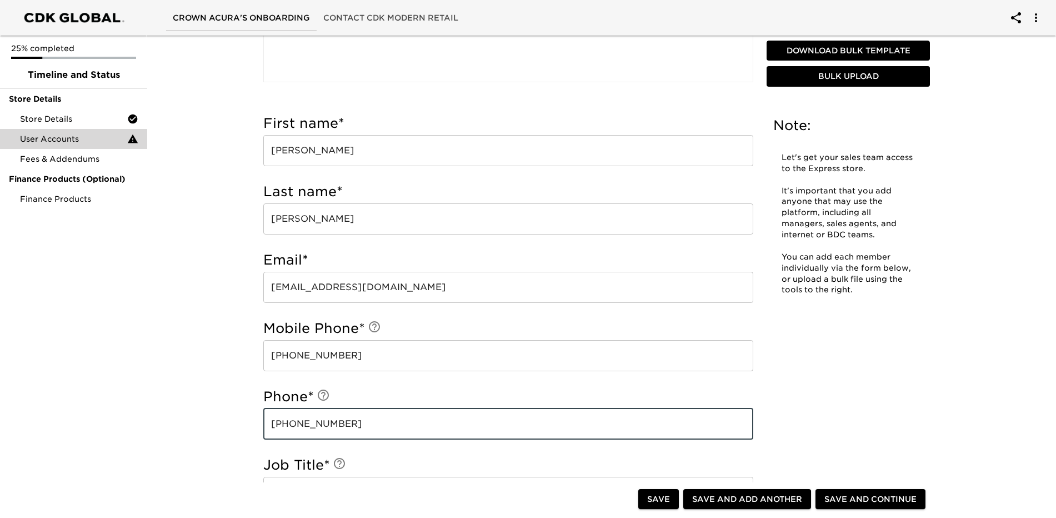
type input "[PHONE_NUMBER]"
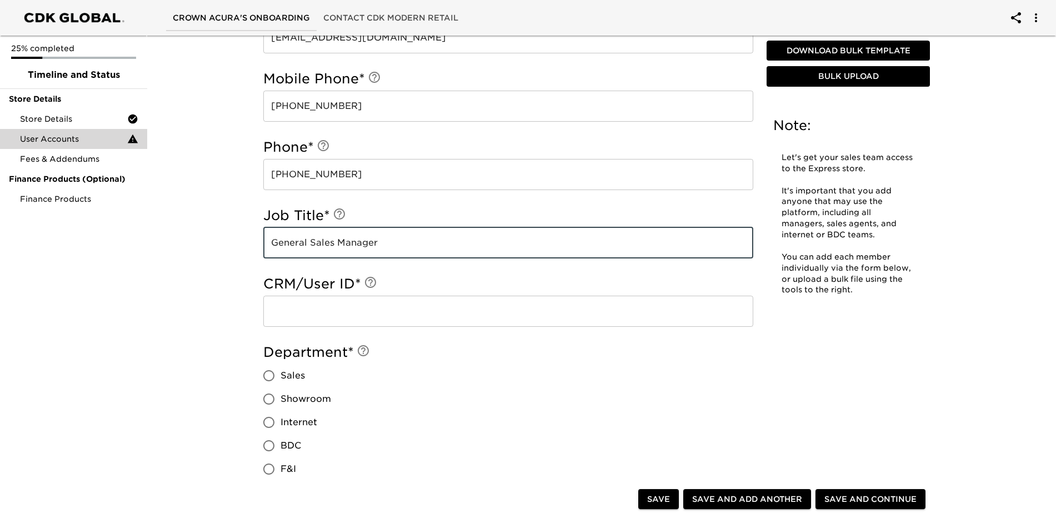
scroll to position [586, 0]
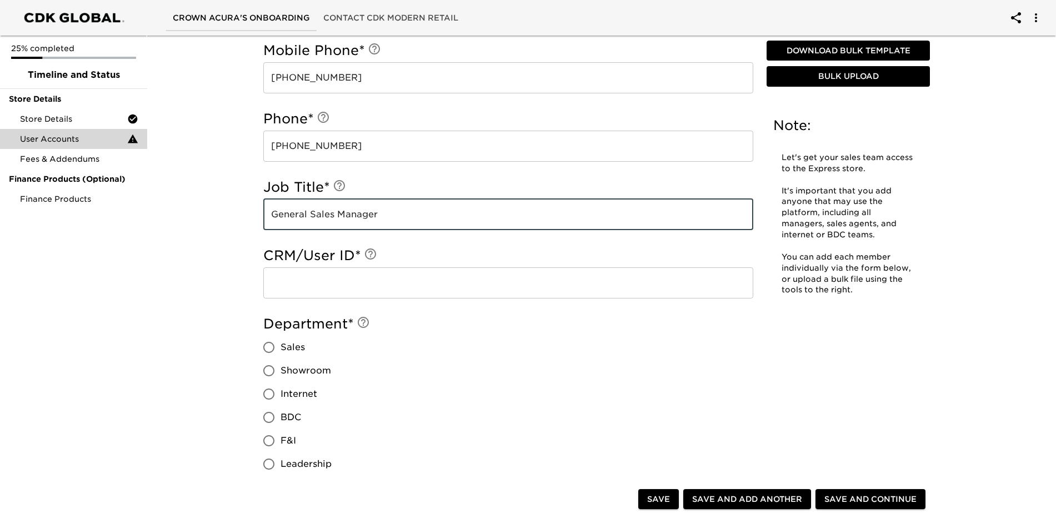
type input "General Sales Manager"
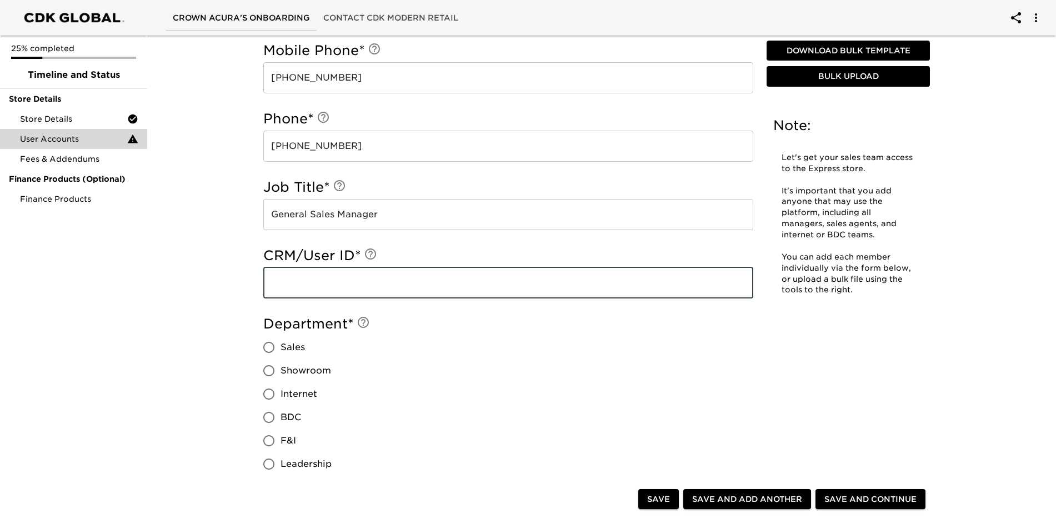
click at [304, 286] on input "text" at bounding box center [508, 282] width 490 height 31
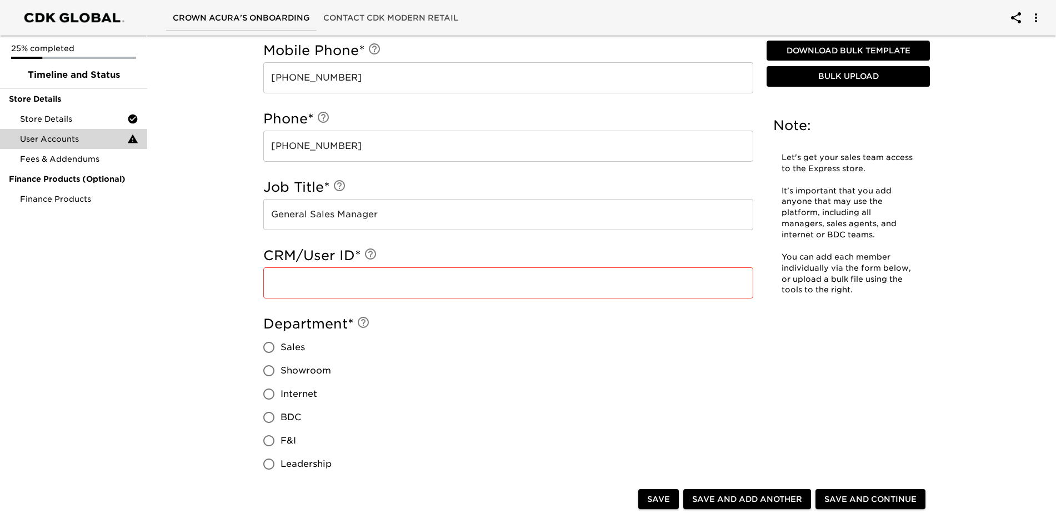
click at [347, 278] on input "text" at bounding box center [508, 282] width 490 height 31
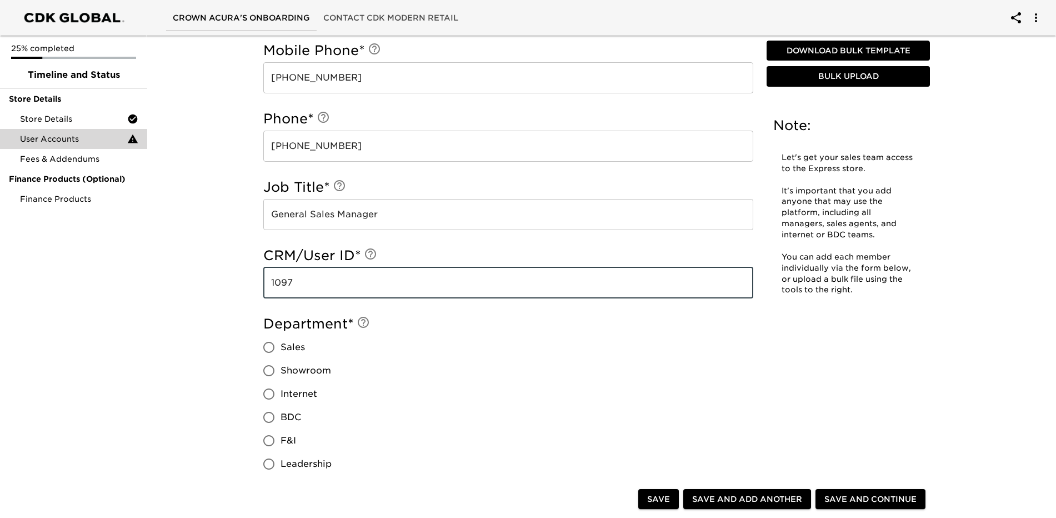
type input "1097"
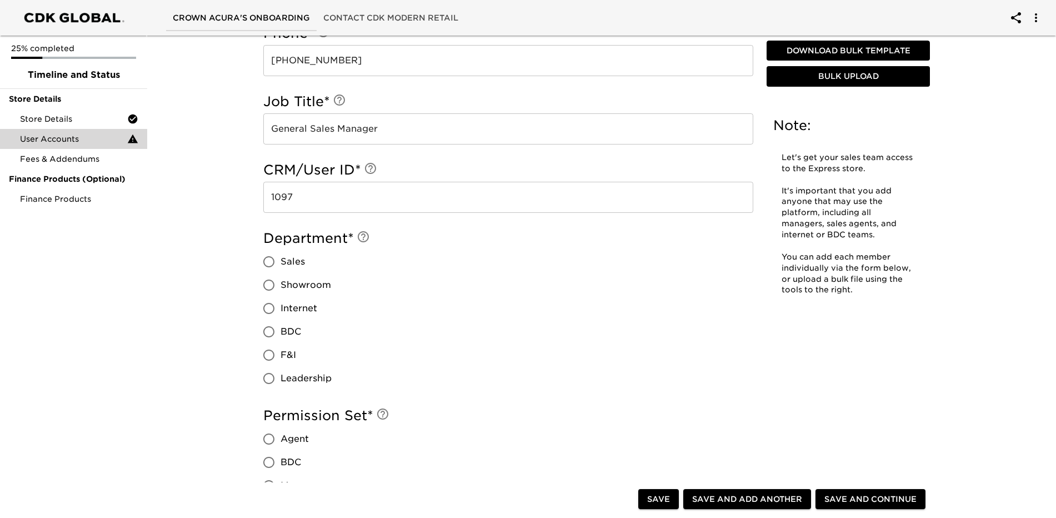
scroll to position [697, 0]
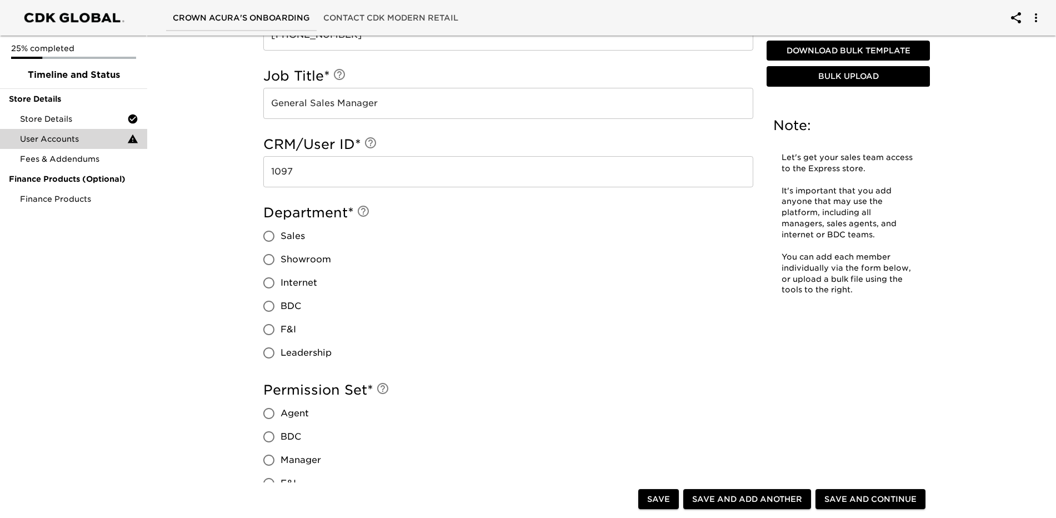
click at [266, 234] on input "Sales" at bounding box center [268, 235] width 23 height 23
radio input "true"
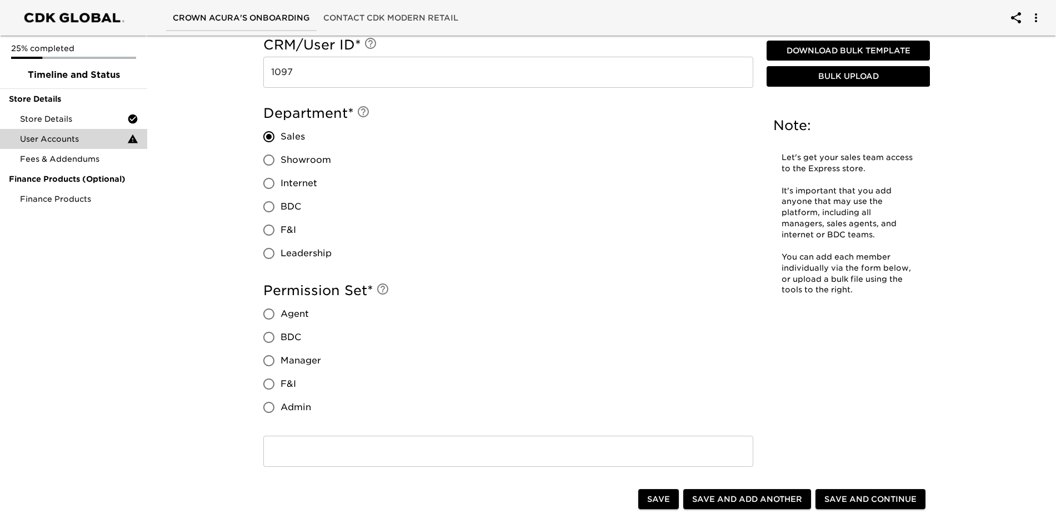
scroll to position [808, 0]
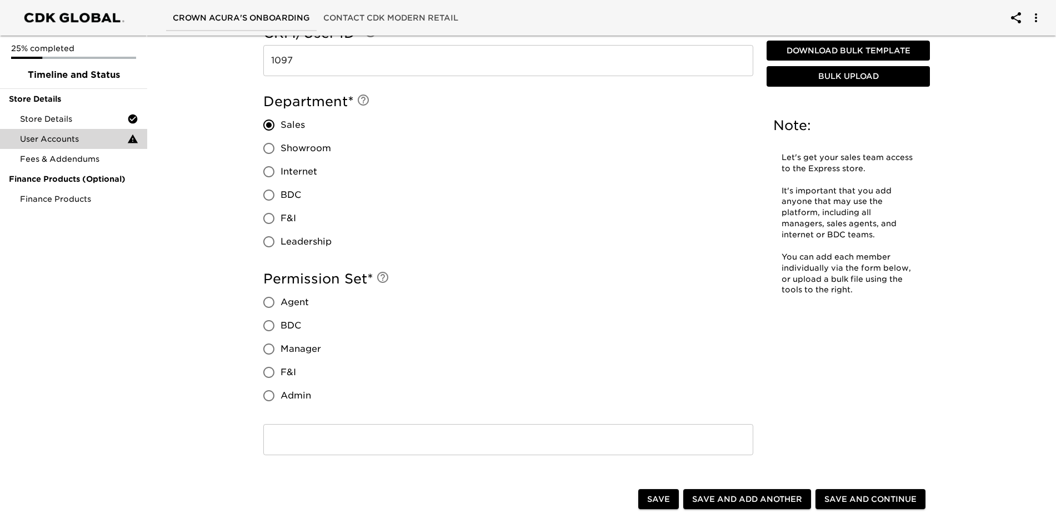
click at [265, 392] on input "Admin" at bounding box center [268, 395] width 23 height 23
radio input "true"
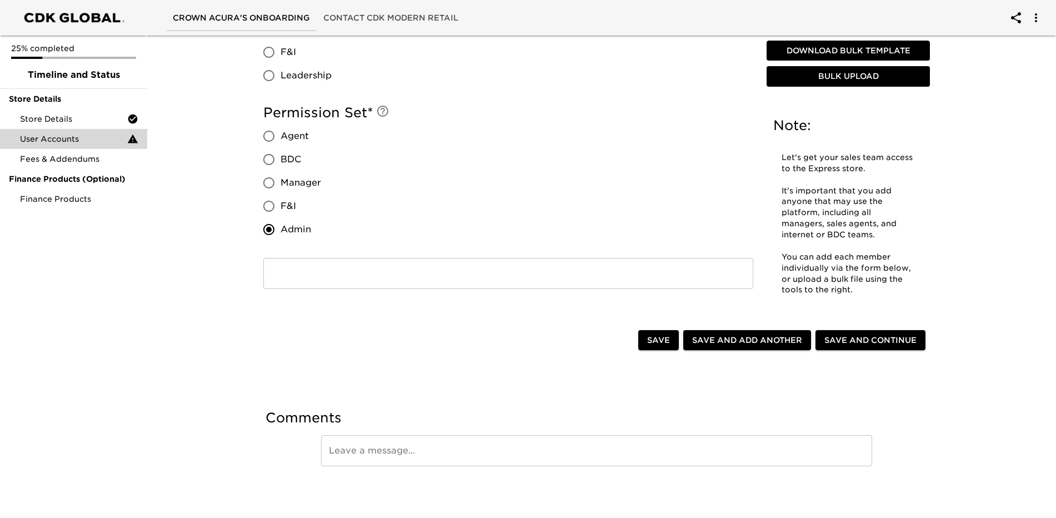
scroll to position [975, 0]
click at [862, 339] on span "Save and Continue" at bounding box center [871, 340] width 92 height 14
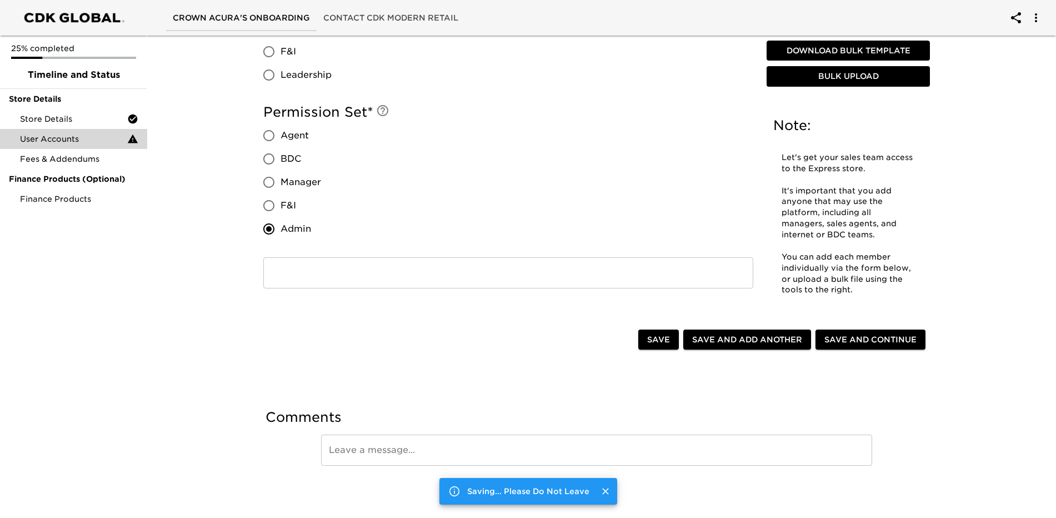
scroll to position [0, 0]
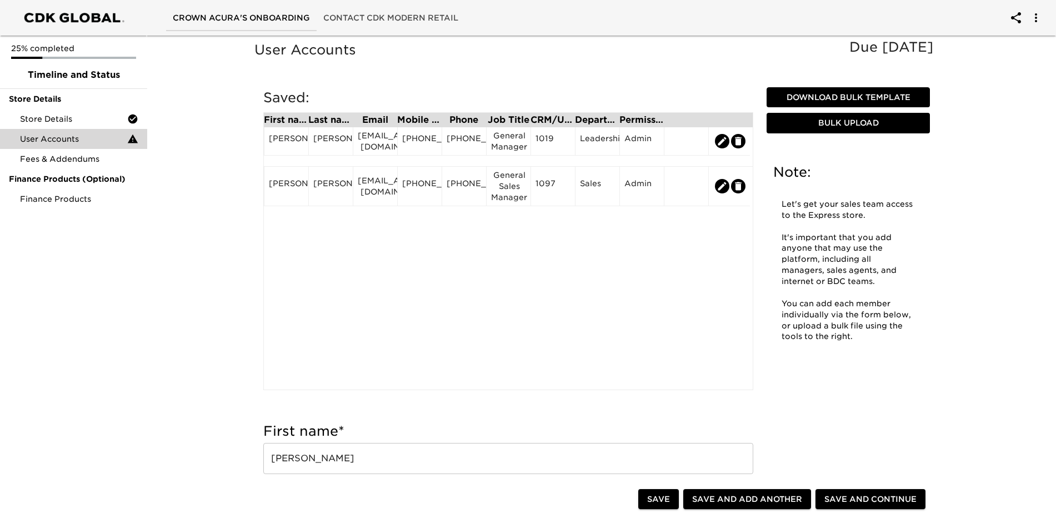
click at [862, 497] on span "Save and Continue" at bounding box center [871, 499] width 92 height 14
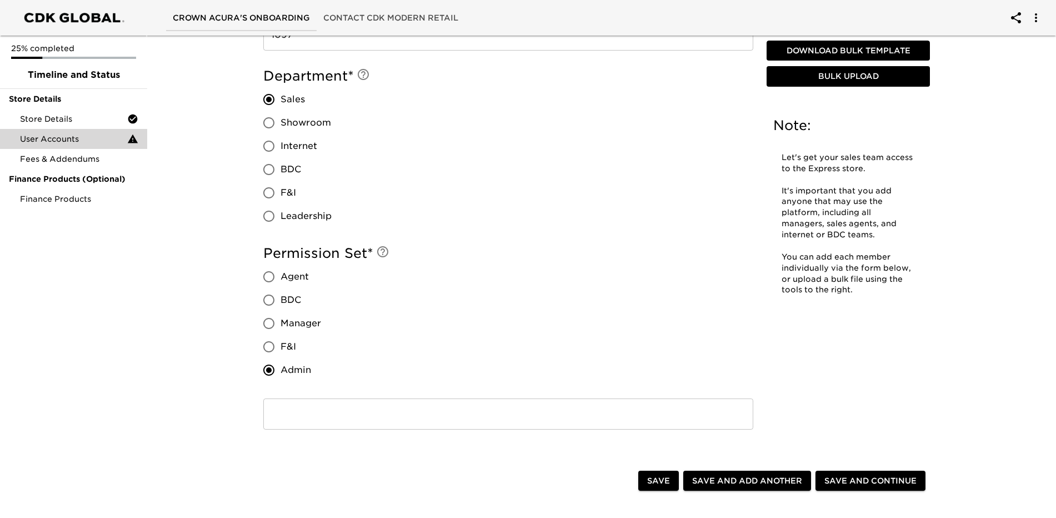
scroll to position [975, 0]
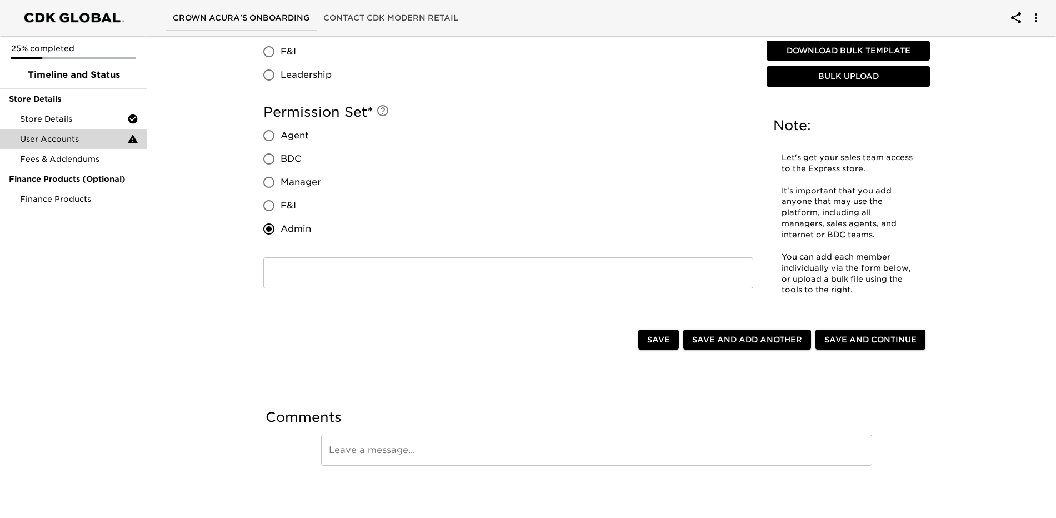
click at [860, 336] on span "Save and Continue" at bounding box center [871, 340] width 92 height 14
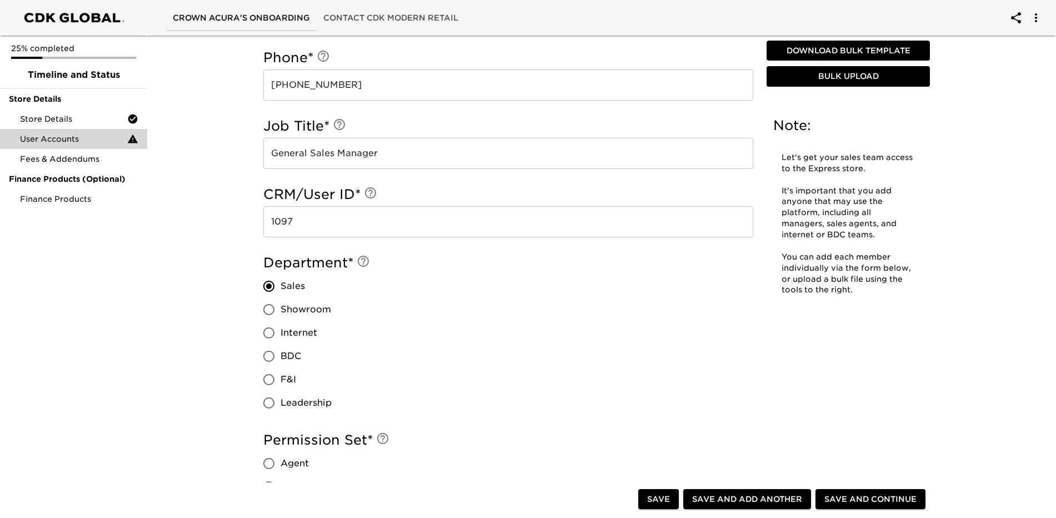
scroll to position [667, 0]
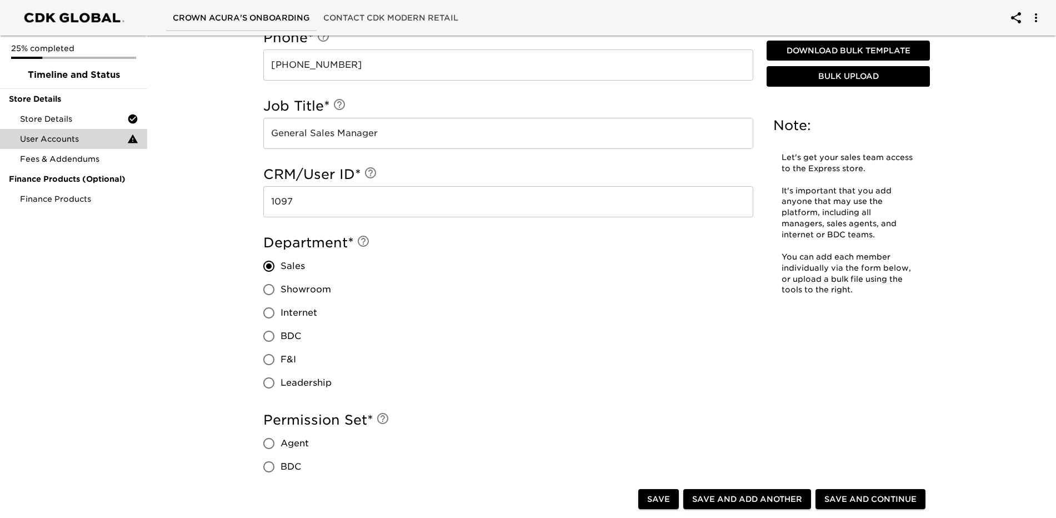
click at [649, 501] on span "Save" at bounding box center [658, 499] width 23 height 14
radio input "true"
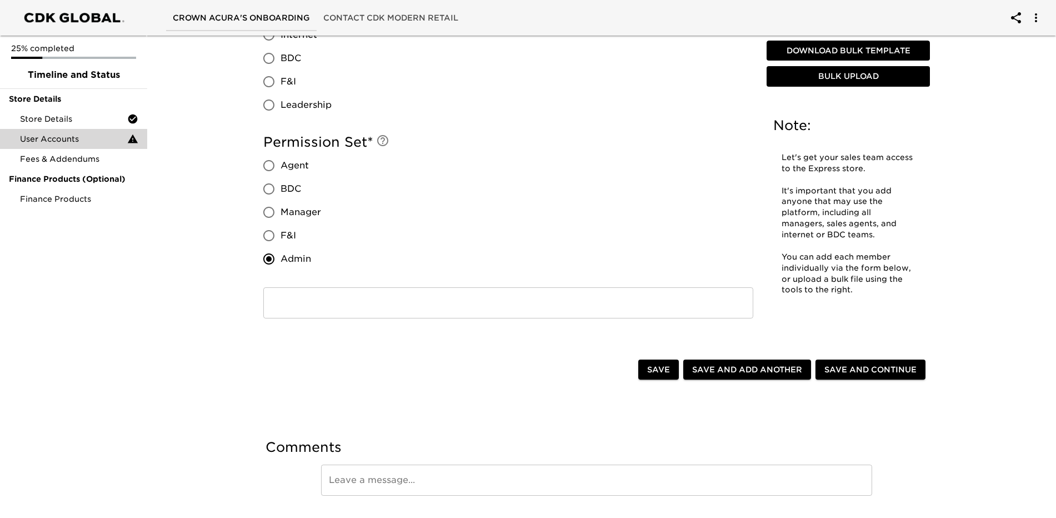
scroll to position [986, 0]
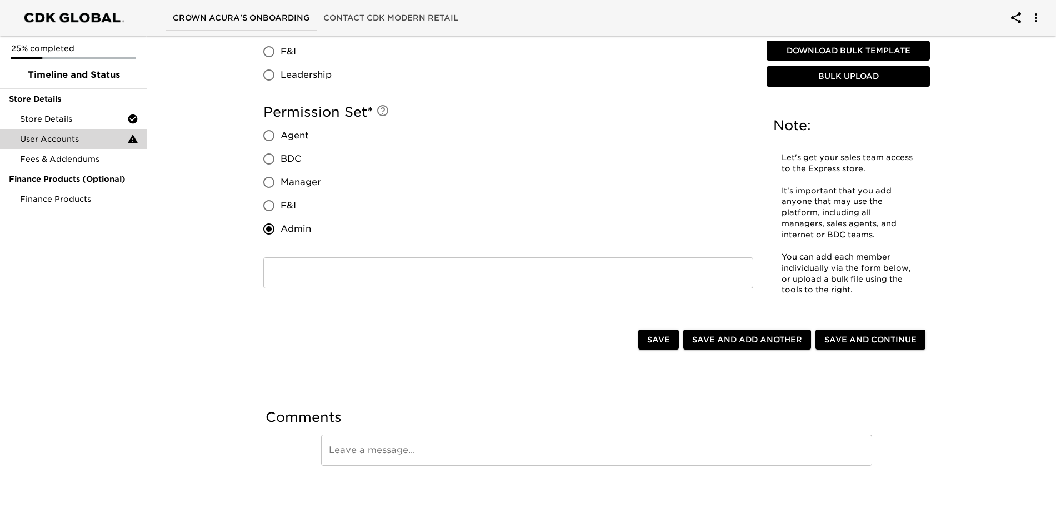
click at [868, 340] on span "Save and Continue" at bounding box center [871, 340] width 92 height 14
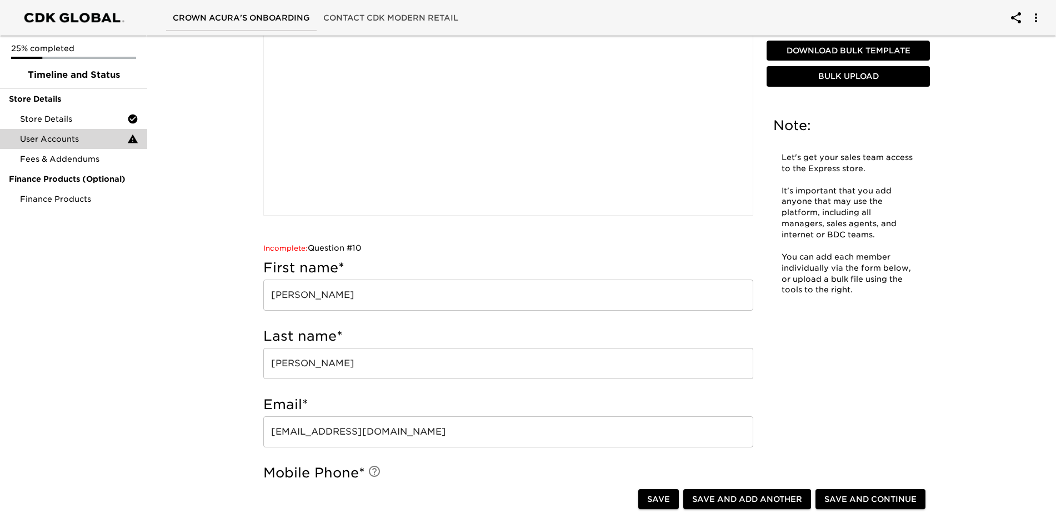
scroll to position [0, 0]
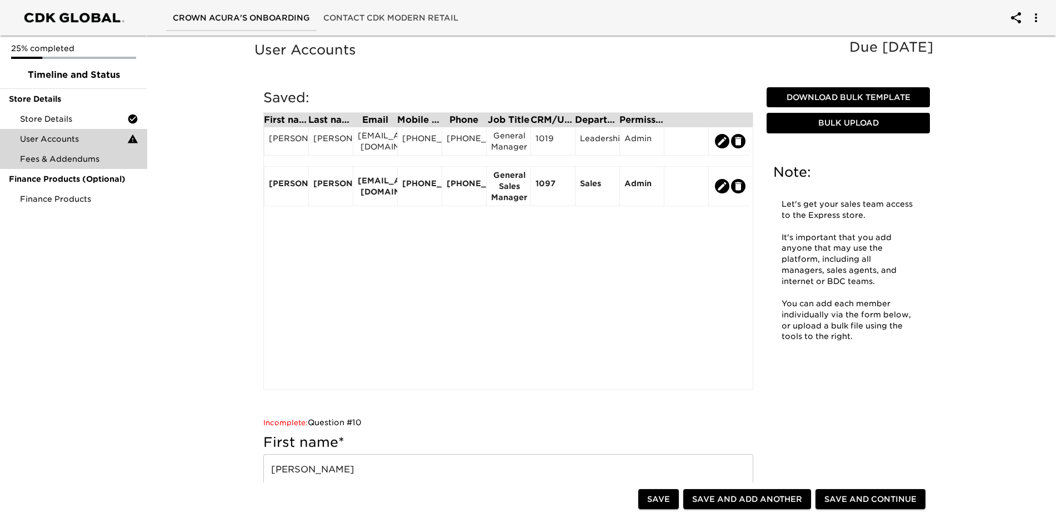
click at [88, 162] on span "Fees & Addendums" at bounding box center [79, 158] width 118 height 11
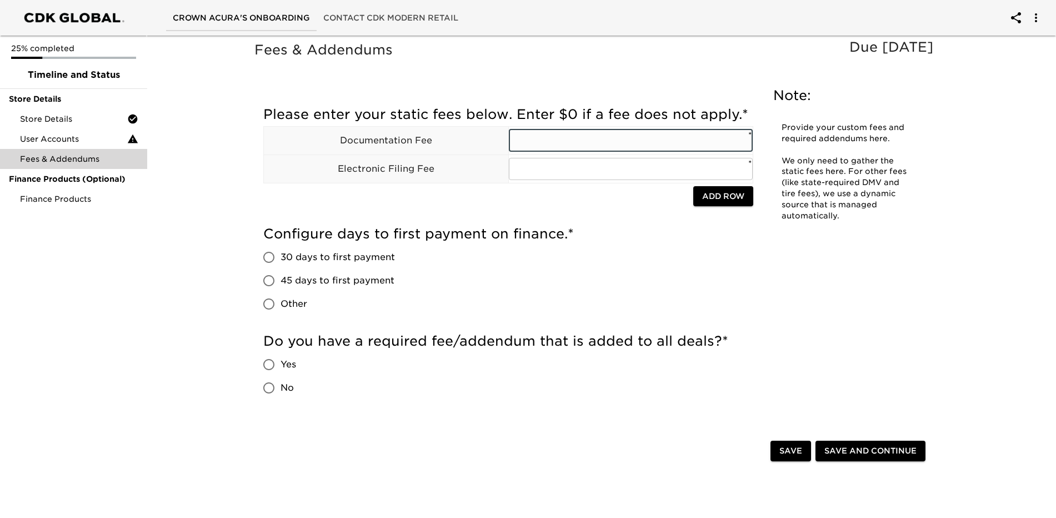
click at [557, 143] on input "text" at bounding box center [631, 140] width 244 height 22
type input "$387"
click at [267, 279] on input "45 days to first payment" at bounding box center [268, 280] width 23 height 23
radio input "true"
click at [266, 388] on input "No" at bounding box center [268, 387] width 23 height 23
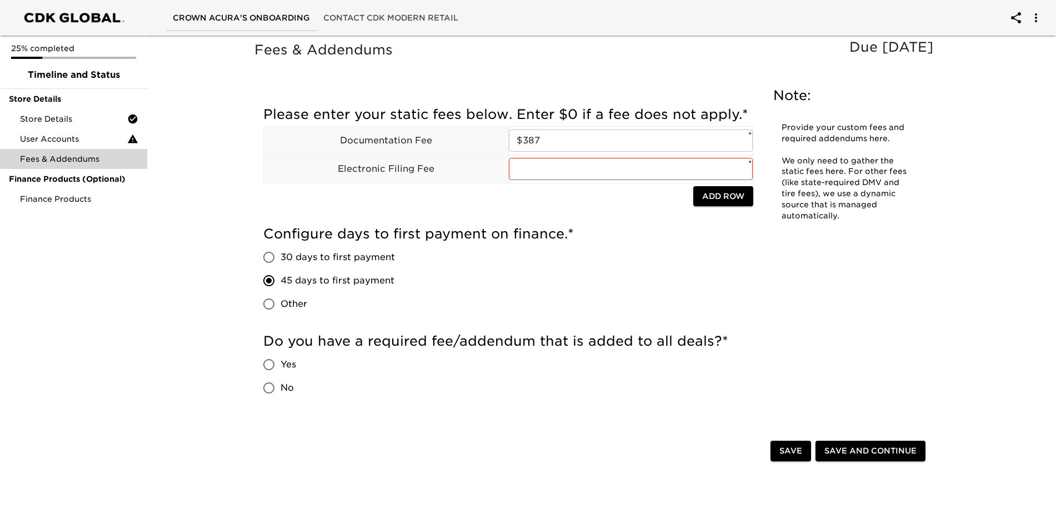
radio input "true"
click at [662, 171] on input "text" at bounding box center [631, 169] width 244 height 22
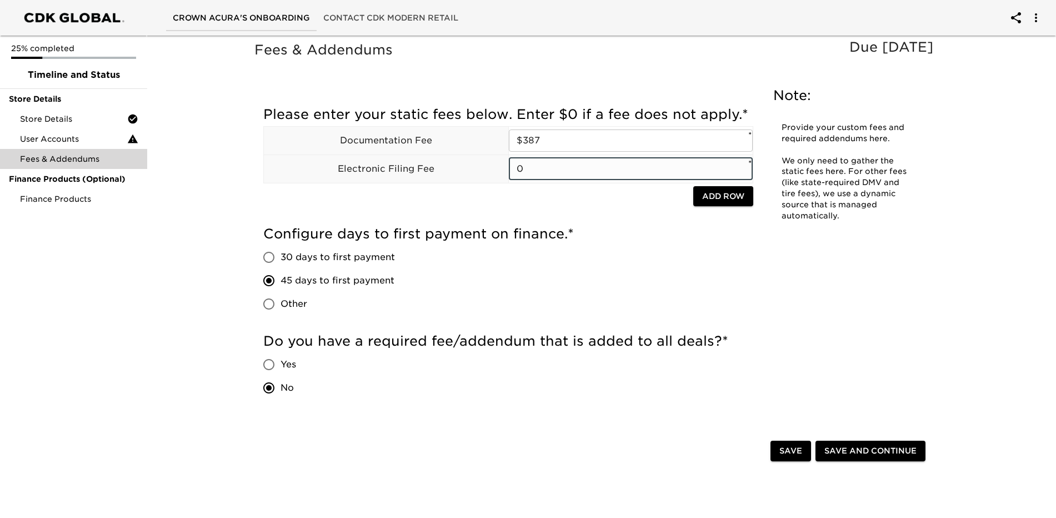
type input "0"
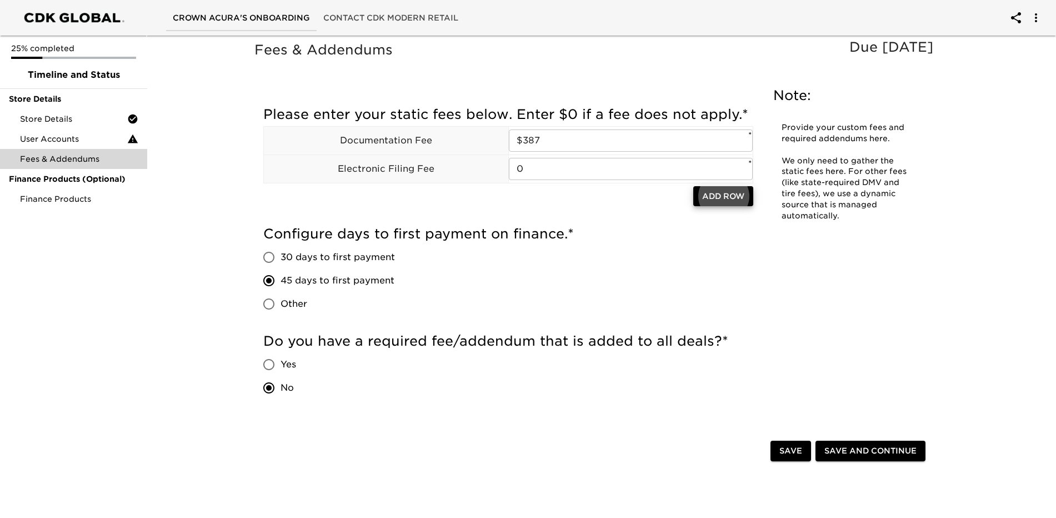
click at [843, 454] on span "Save and Continue" at bounding box center [871, 451] width 92 height 14
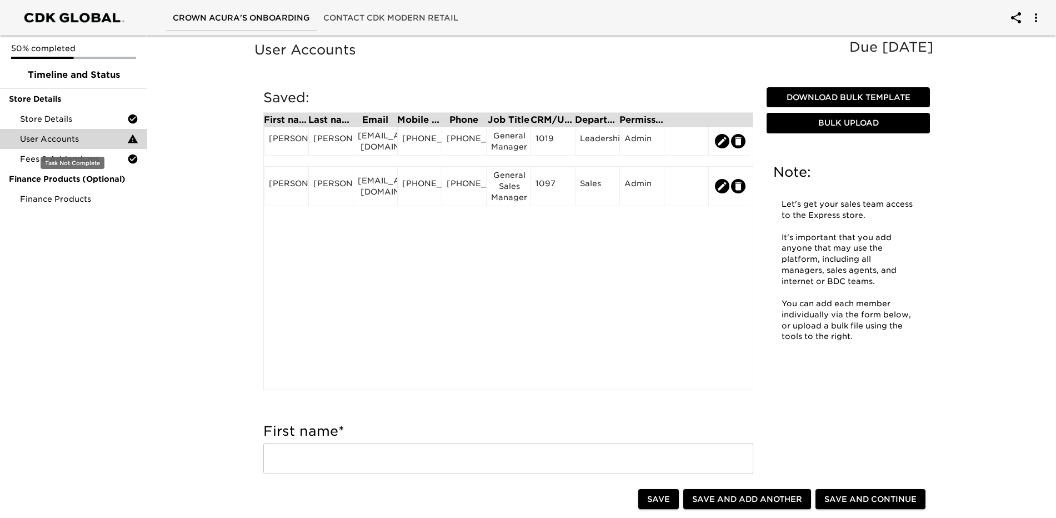
click at [109, 139] on span "User Accounts" at bounding box center [73, 138] width 107 height 11
click at [859, 499] on span "Save and Continue" at bounding box center [871, 499] width 92 height 14
click at [727, 145] on icon "edit" at bounding box center [722, 141] width 11 height 11
type input "[PERSON_NAME]"
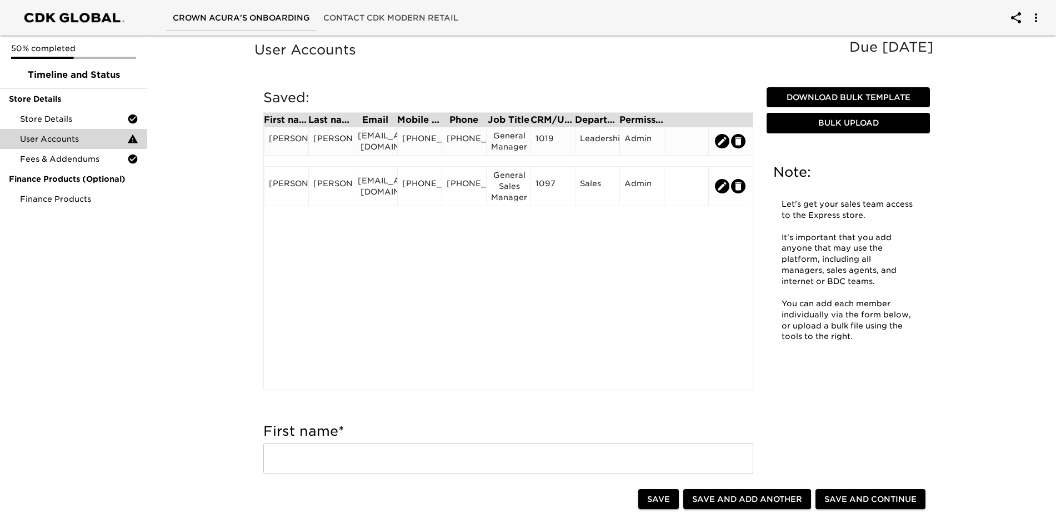
type input "[EMAIL_ADDRESS][DOMAIN_NAME]"
type input "[PHONE_NUMBER]"
type input "General Manager"
type input "1019"
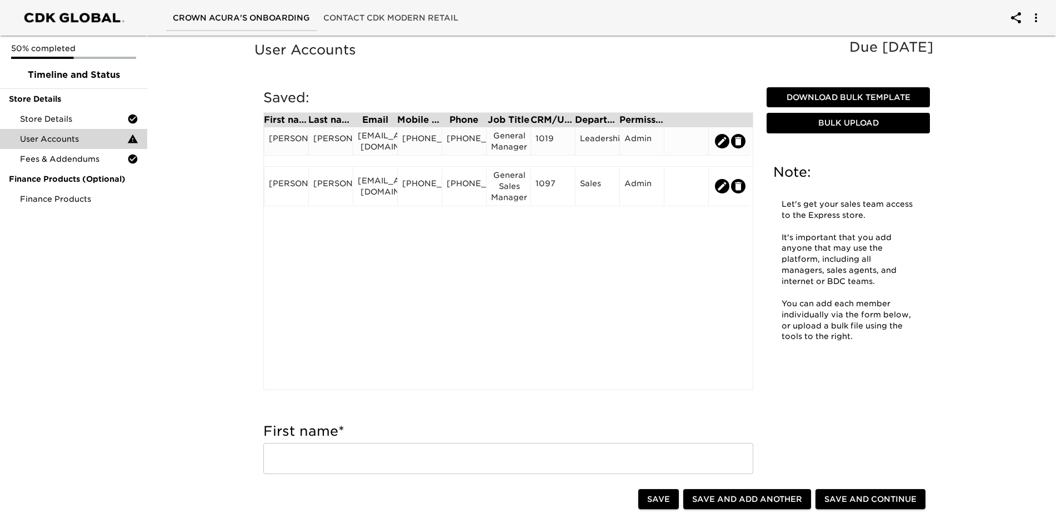
radio input "true"
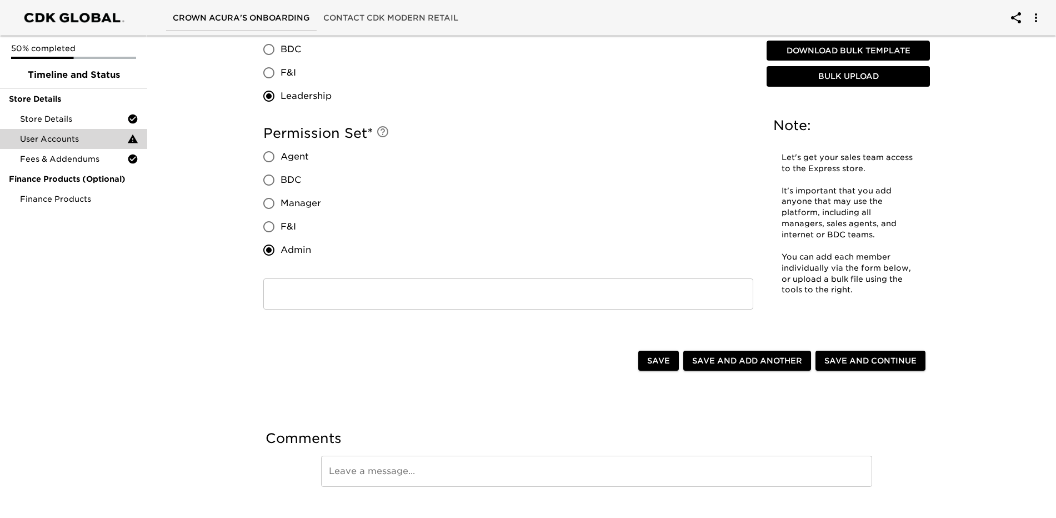
scroll to position [986, 0]
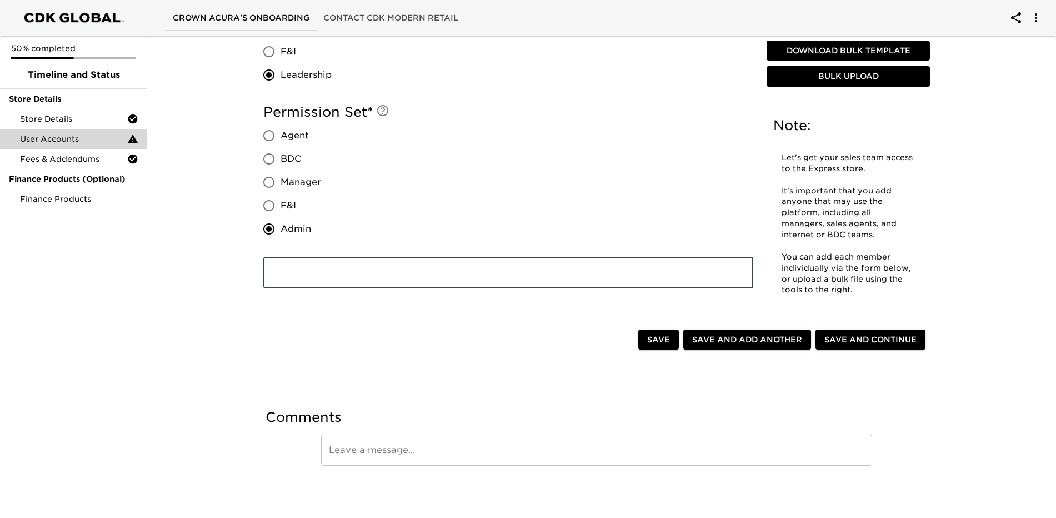
click at [373, 274] on input "text" at bounding box center [508, 272] width 490 height 31
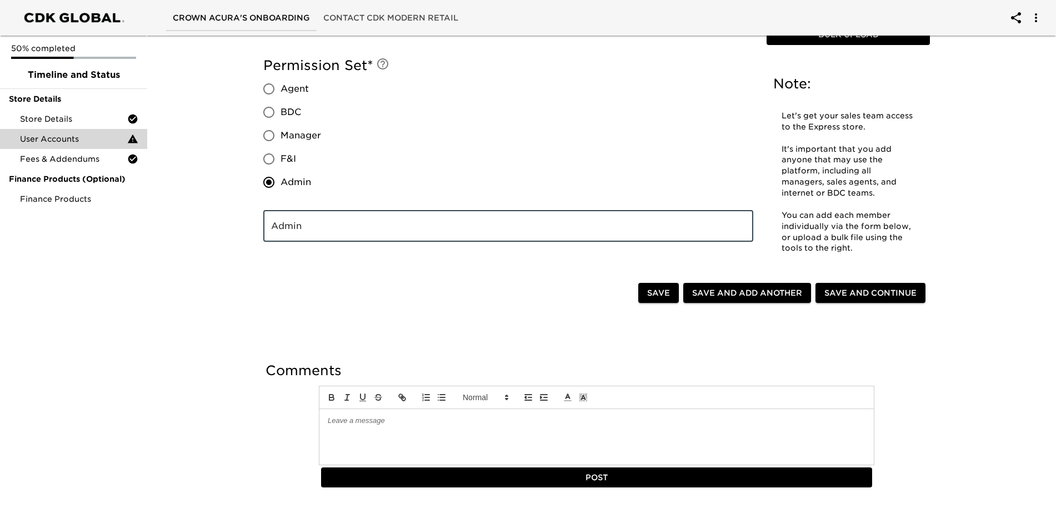
scroll to position [1054, 0]
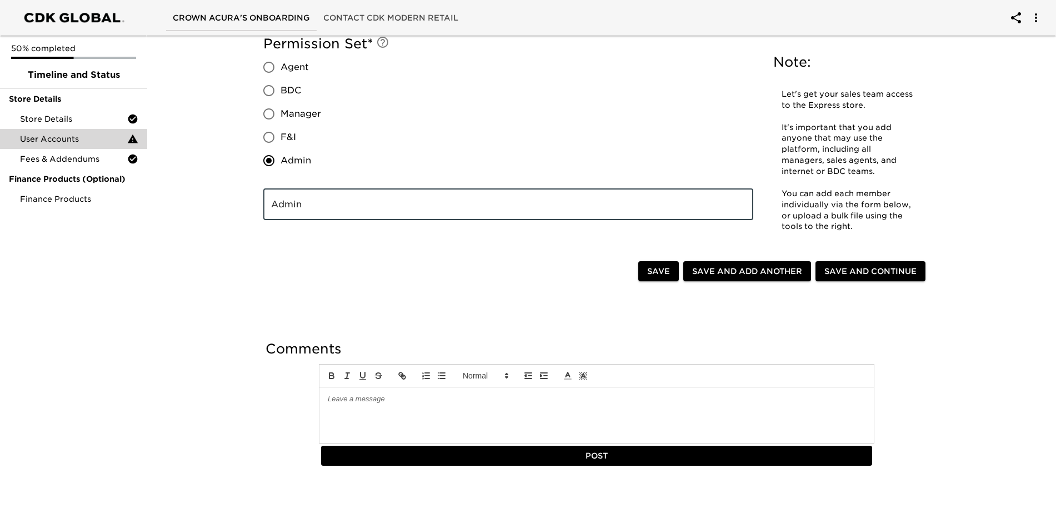
type input "Admin"
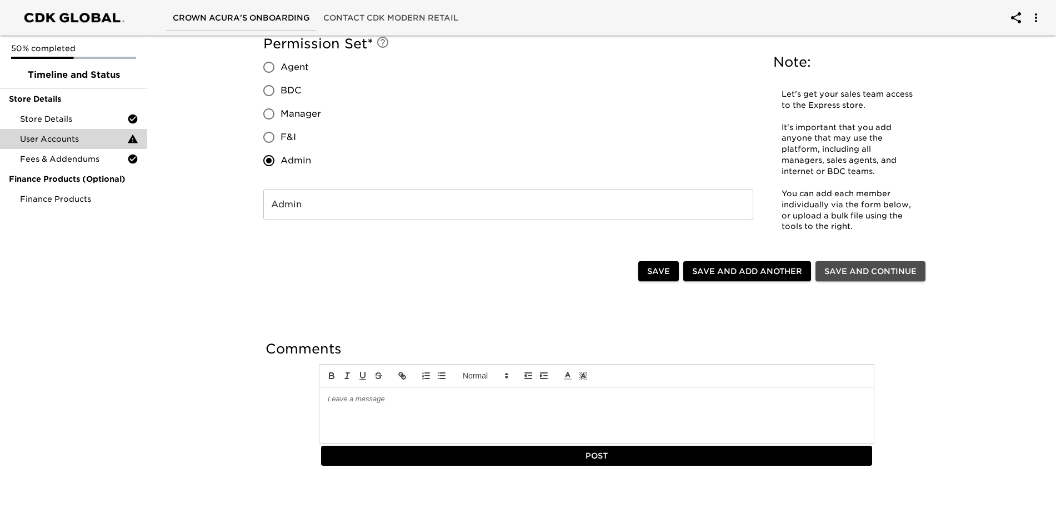
click at [865, 269] on span "Save and Continue" at bounding box center [871, 271] width 92 height 14
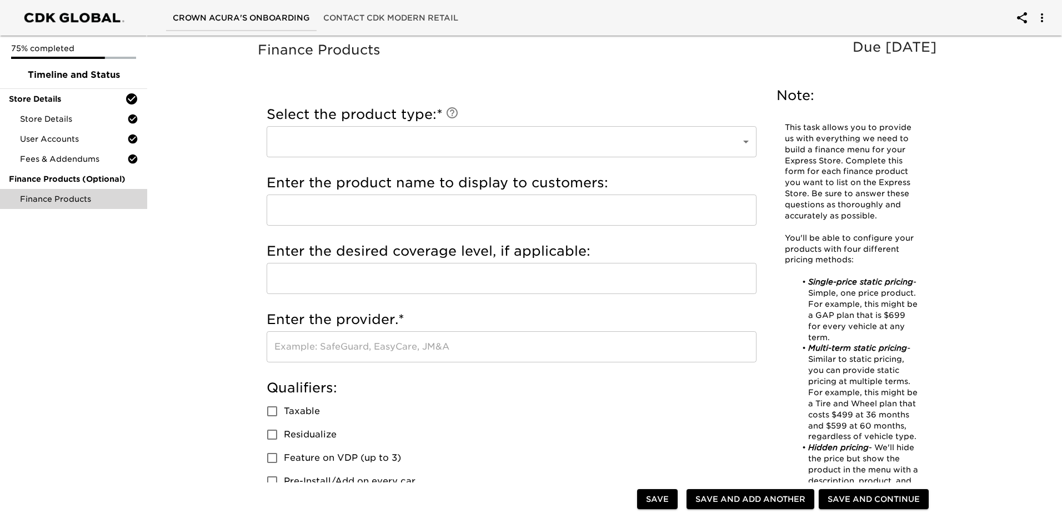
click at [743, 143] on body "Crown Acura's Onboarding Contact CDK Modern Retail 75% completed Timeline and S…" at bounding box center [531, 524] width 1062 height 1048
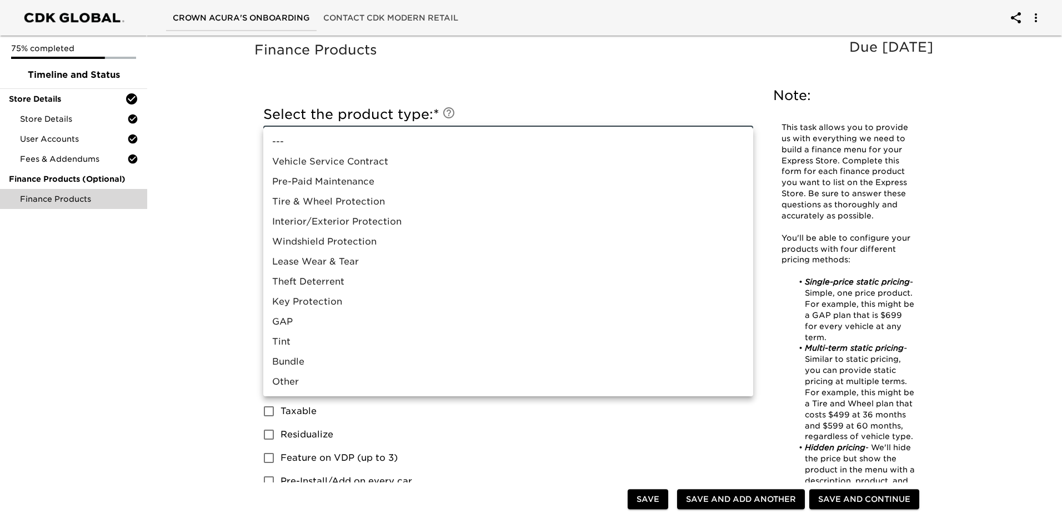
click at [327, 362] on li "Bundle" at bounding box center [508, 362] width 490 height 20
type input "Bundle"
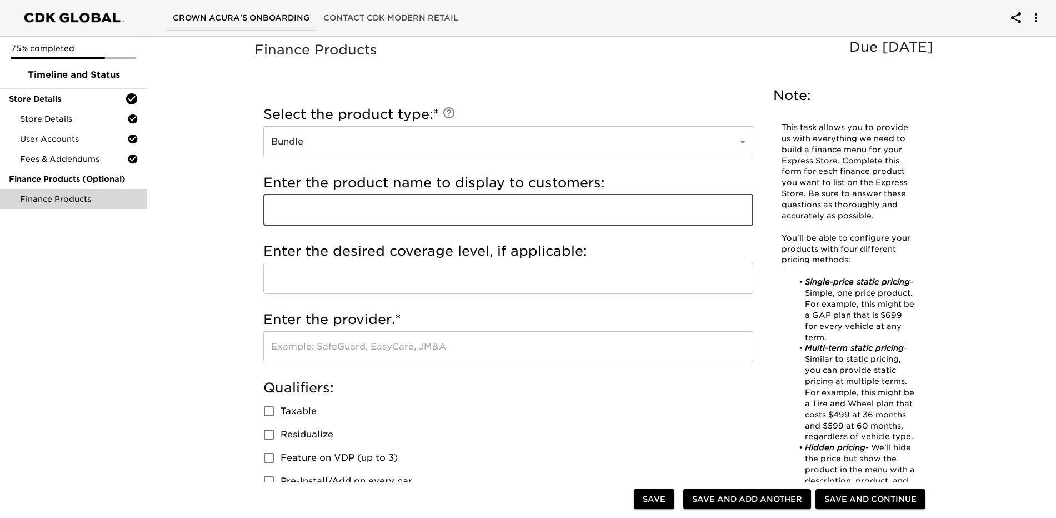
click at [355, 203] on input "text" at bounding box center [508, 209] width 490 height 31
type input "Vehicle Shield"
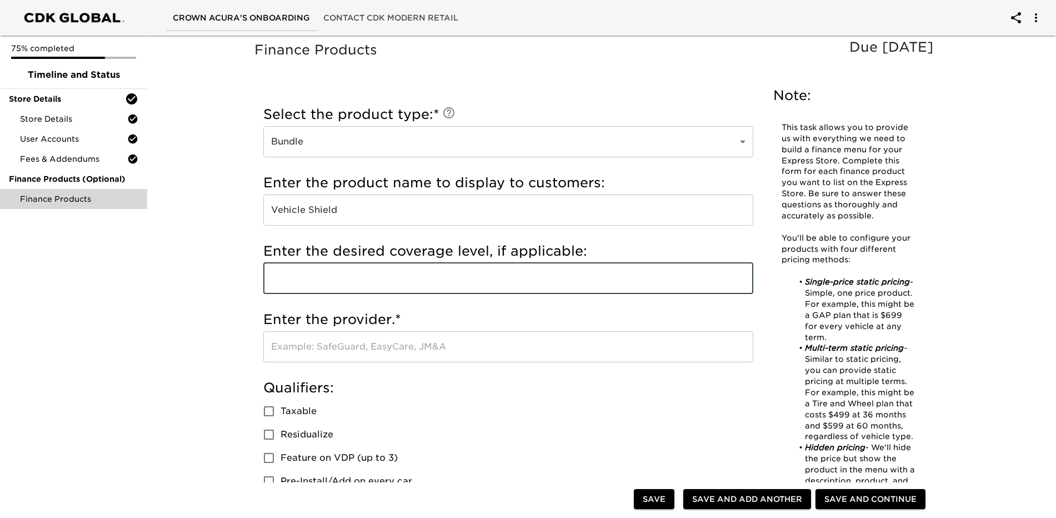
click at [370, 284] on input "text" at bounding box center [508, 278] width 490 height 31
click at [377, 281] on input "text" at bounding box center [508, 278] width 490 height 31
click at [525, 316] on h5 "Enter the provider. *" at bounding box center [508, 320] width 490 height 18
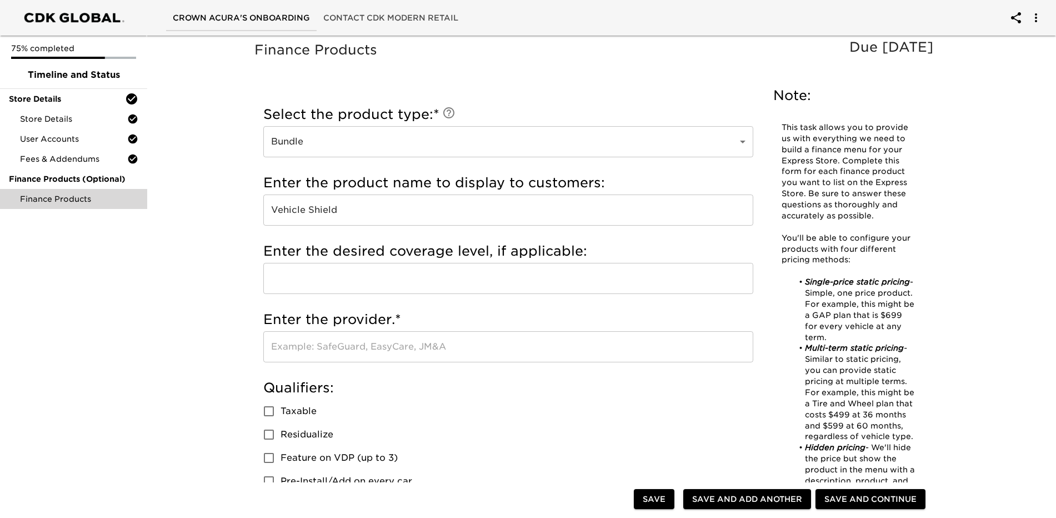
click at [426, 345] on input "text" at bounding box center [508, 346] width 490 height 31
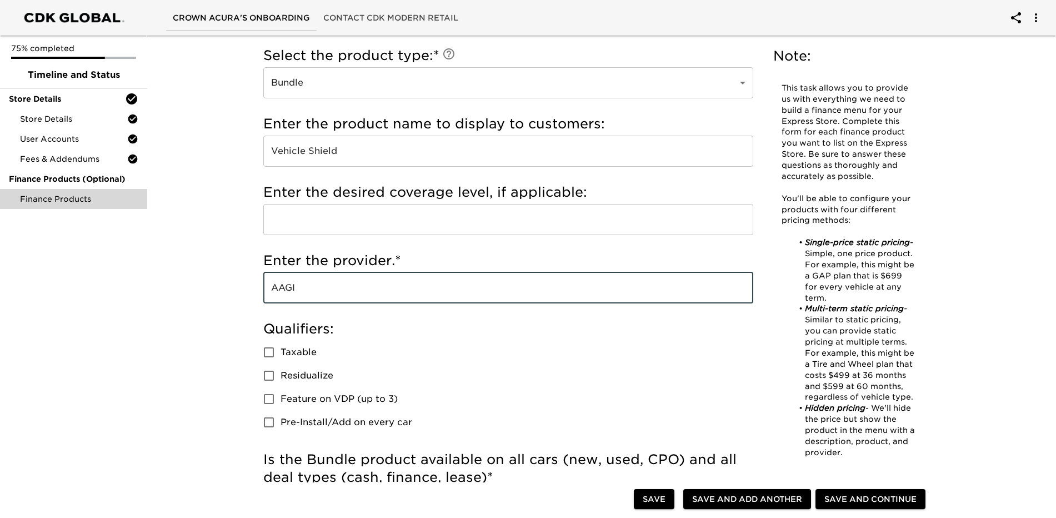
scroll to position [222, 0]
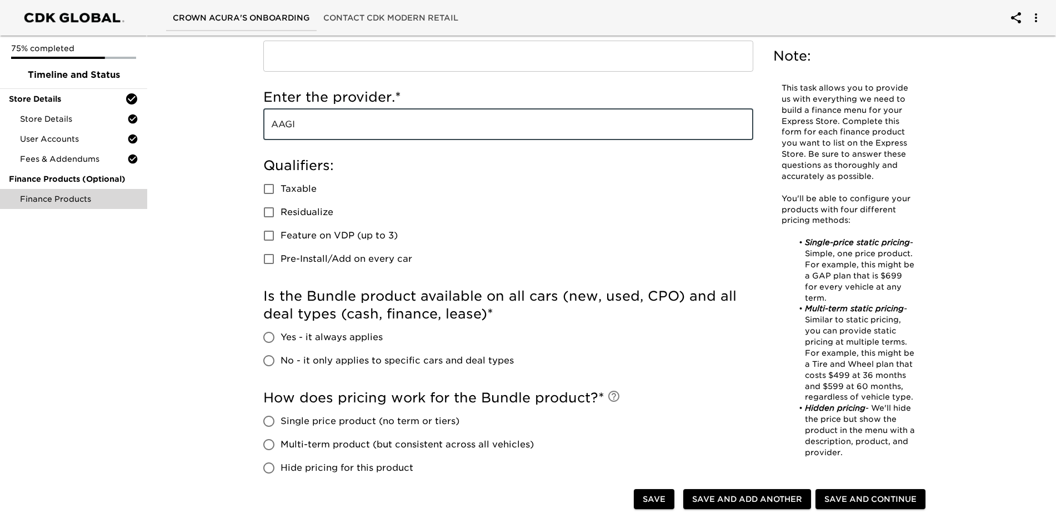
type input "AAGI"
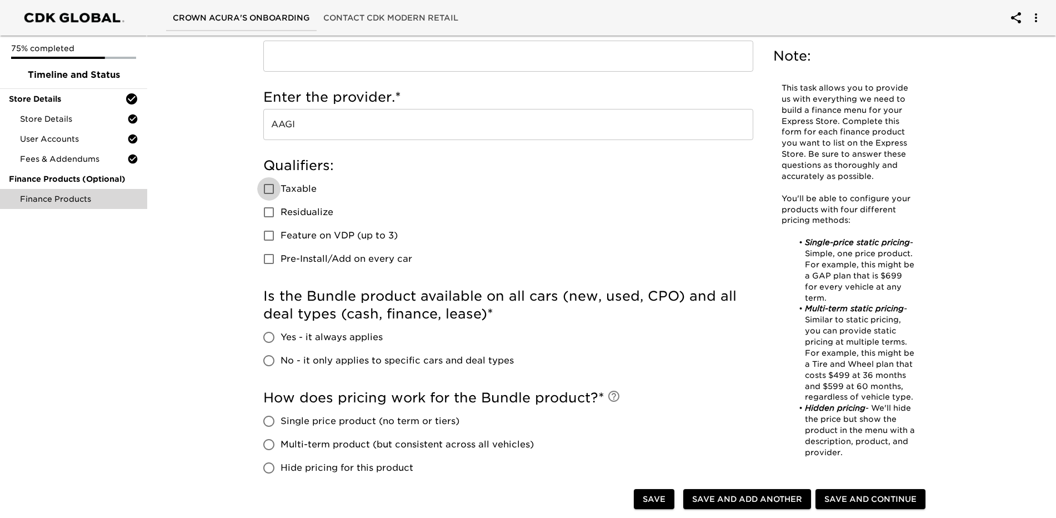
click at [268, 186] on input "Taxable" at bounding box center [268, 188] width 23 height 23
checkbox input "true"
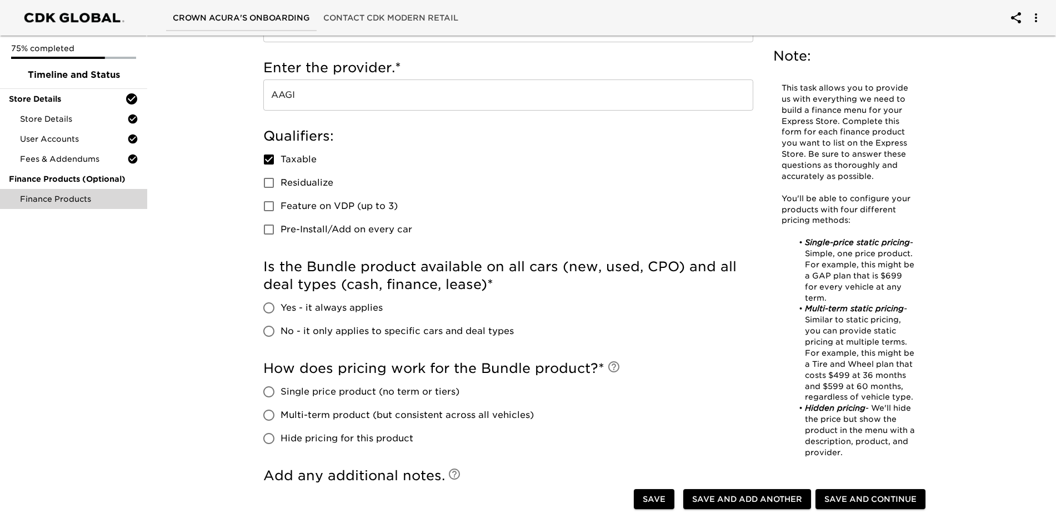
scroll to position [278, 0]
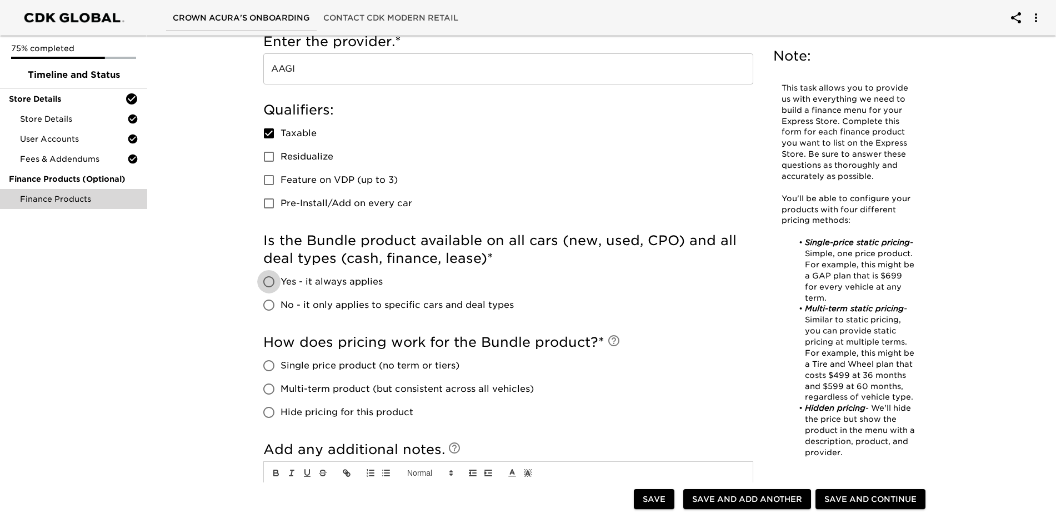
click at [271, 277] on input "Yes - it always applies" at bounding box center [268, 281] width 23 height 23
radio input "true"
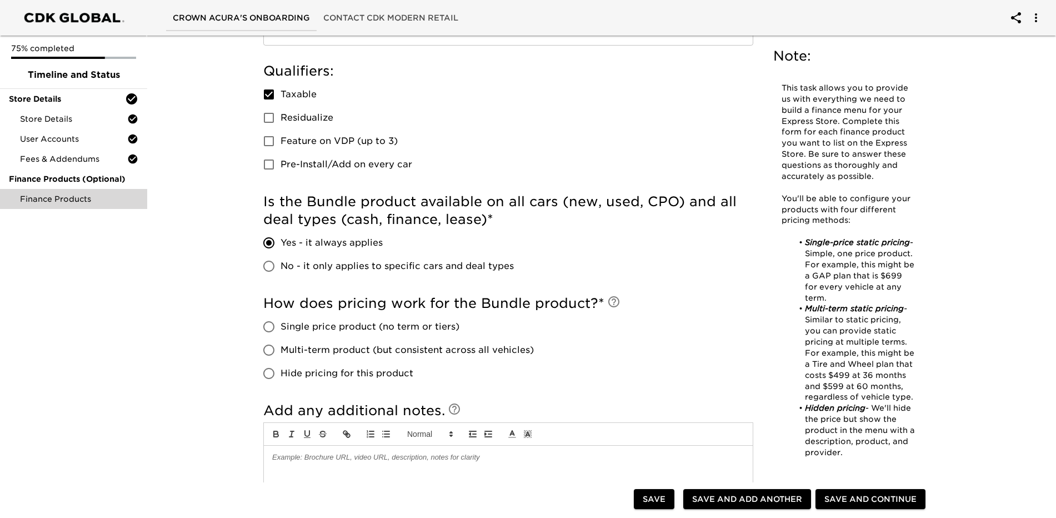
scroll to position [333, 0]
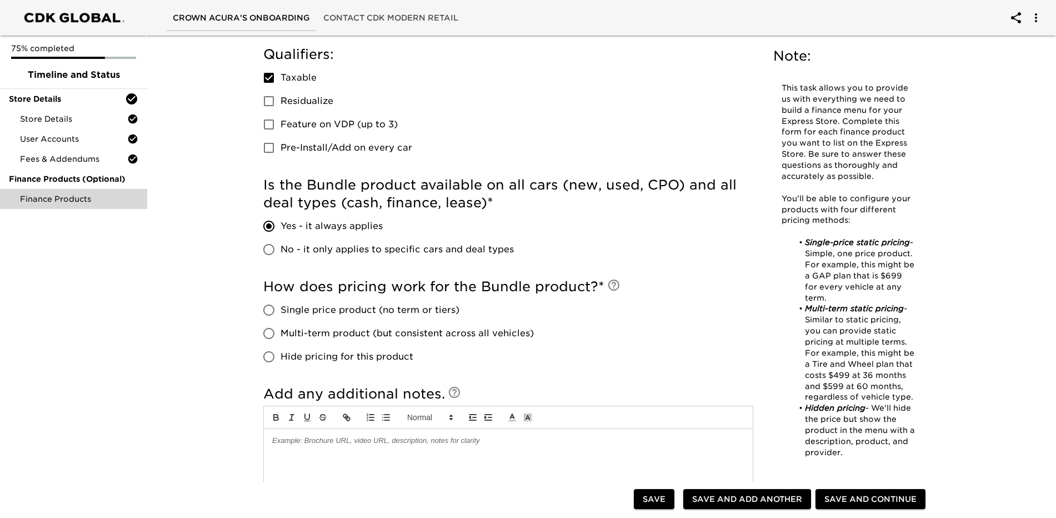
click at [266, 307] on input "Single price product (no term or tiers)" at bounding box center [268, 309] width 23 height 23
radio input "true"
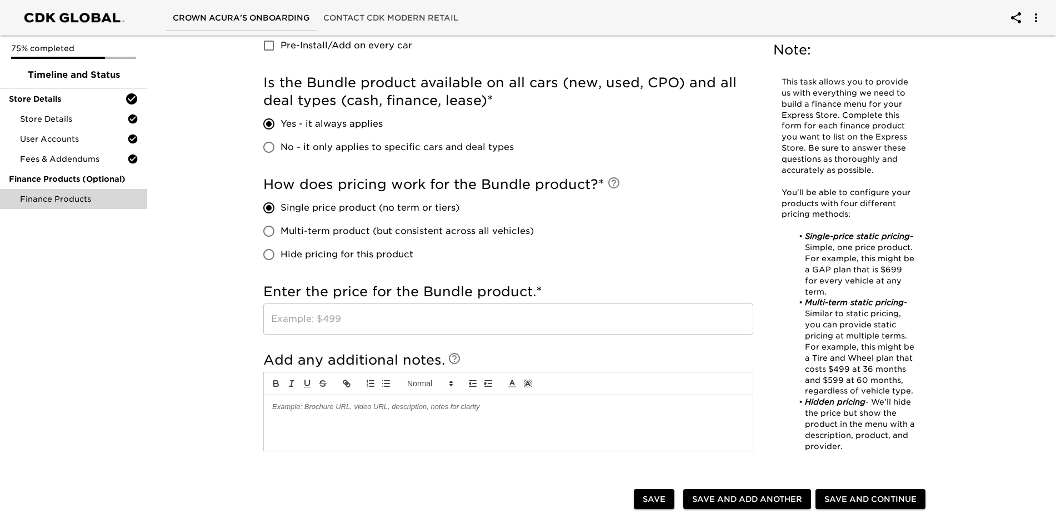
scroll to position [445, 0]
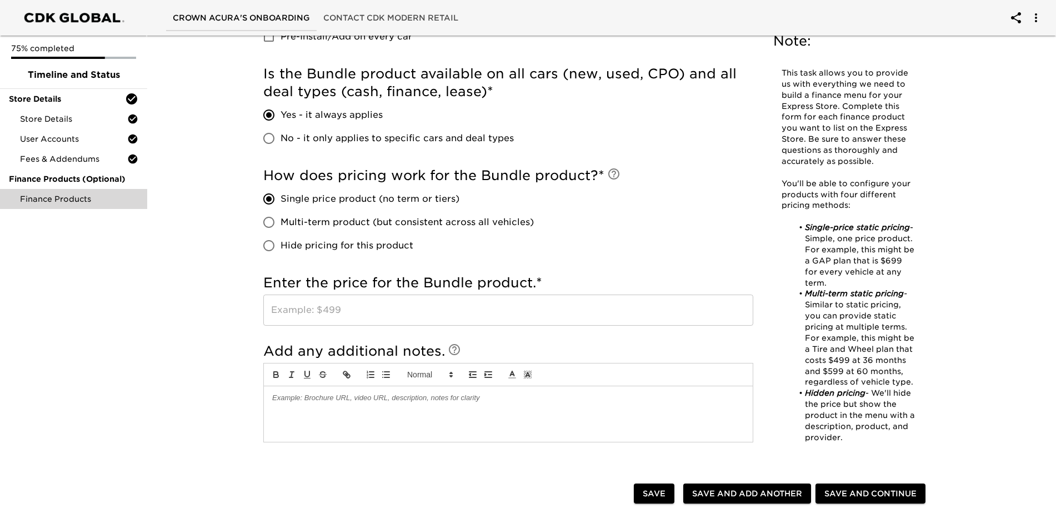
click at [352, 307] on input "text" at bounding box center [508, 309] width 490 height 31
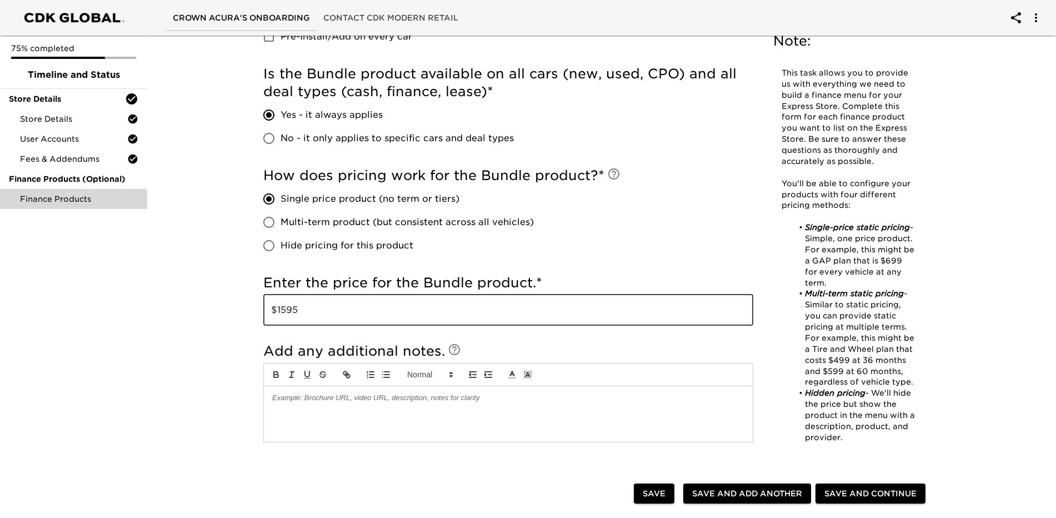
type input "$1595"
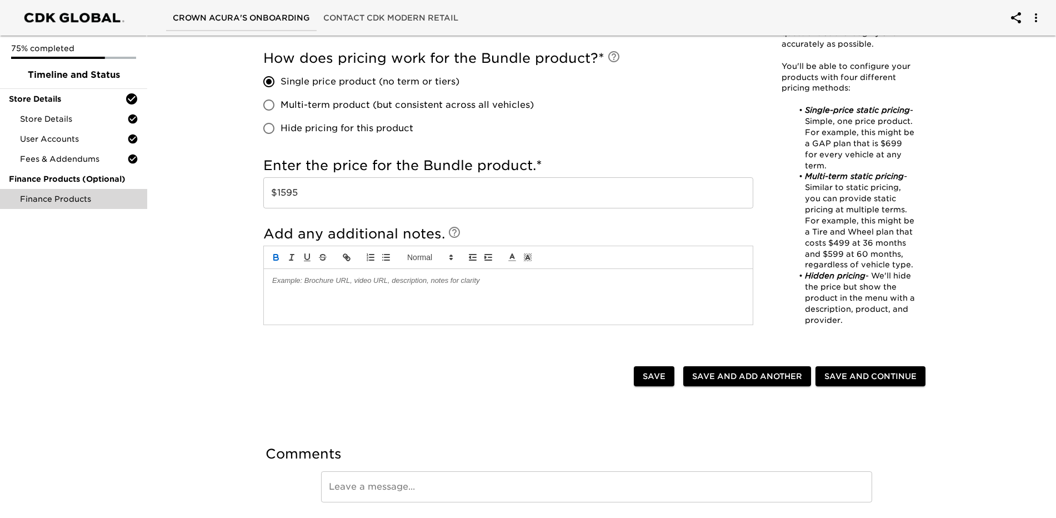
scroll to position [598, 0]
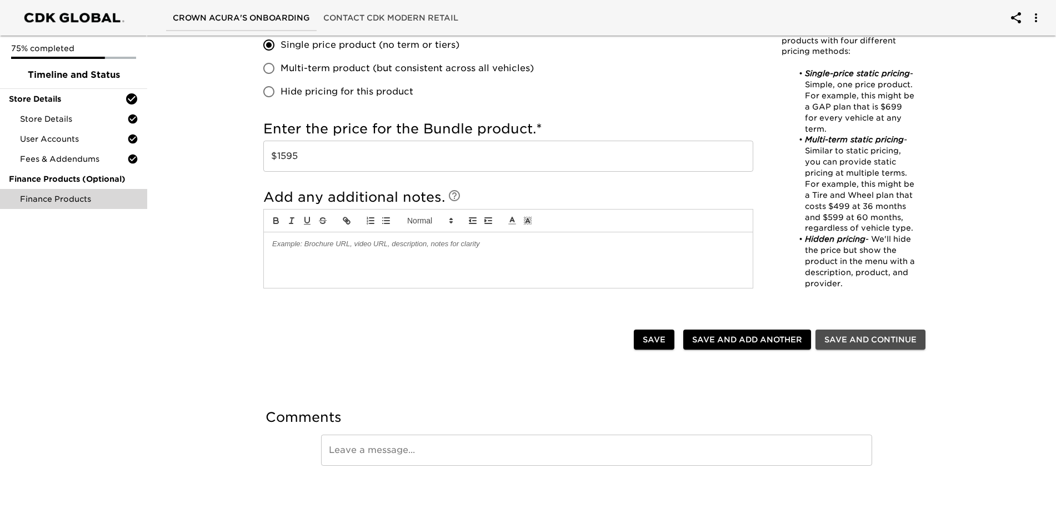
click at [850, 340] on span "Save and Continue" at bounding box center [871, 340] width 92 height 14
